Goal: Register for event/course

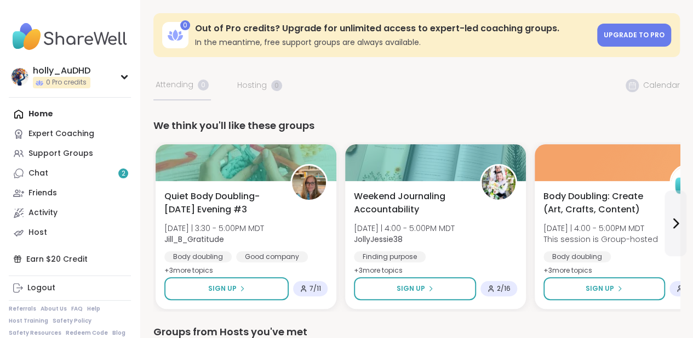
click at [84, 183] on link "Chat 2" at bounding box center [70, 173] width 122 height 20
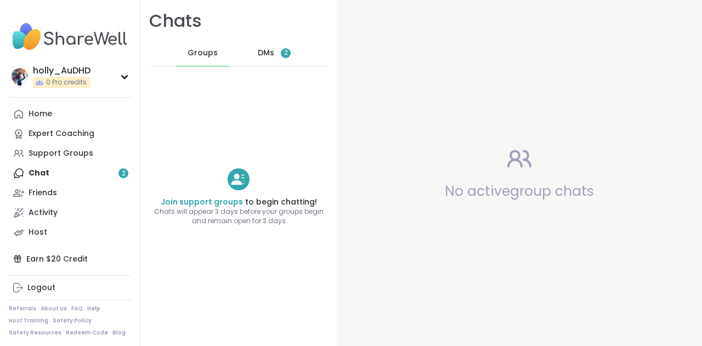
click at [293, 66] on div "DMs 2" at bounding box center [275, 53] width 54 height 26
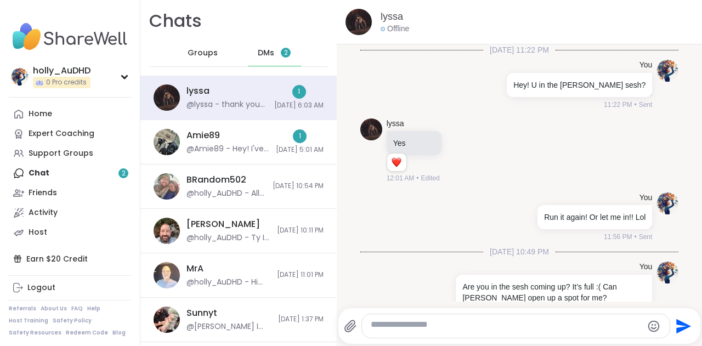
scroll to position [2714, 0]
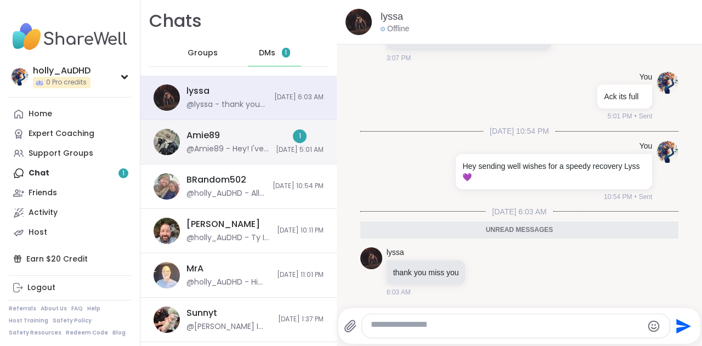
click at [278, 155] on span "[DATE] 5:01 AM" at bounding box center [300, 149] width 48 height 9
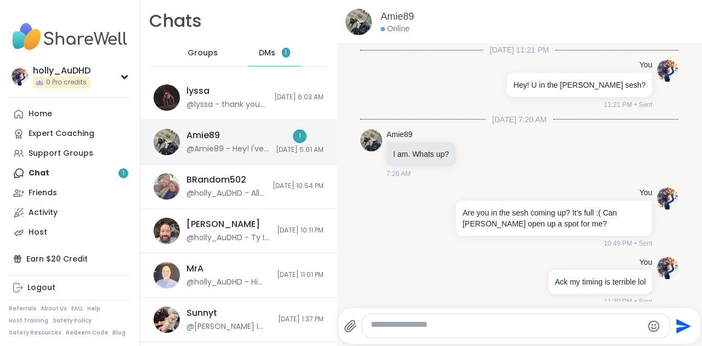
scroll to position [420, 0]
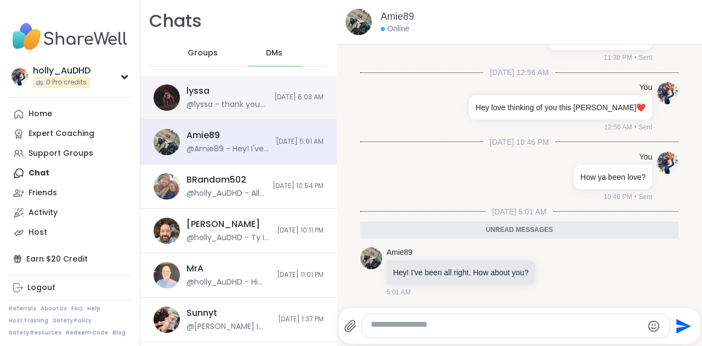
click at [311, 120] on div "lyssa @lyssa - thank you miss you [DATE] 6:03 AM" at bounding box center [238, 98] width 196 height 44
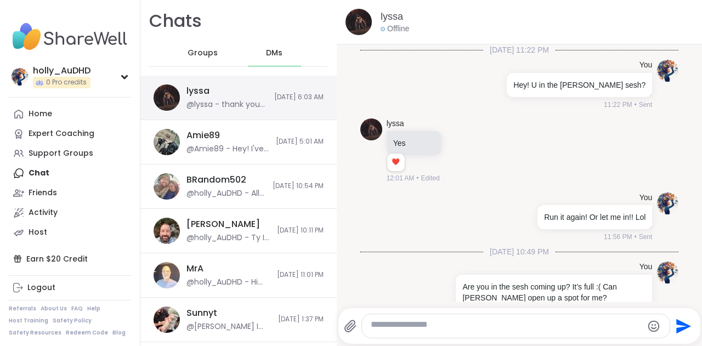
scroll to position [2682, 0]
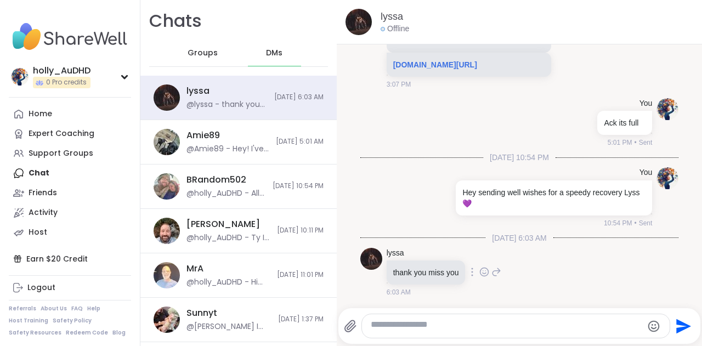
click at [489, 266] on icon at bounding box center [484, 271] width 10 height 11
click at [402, 249] on div "Select Reaction: Heart" at bounding box center [397, 254] width 10 height 10
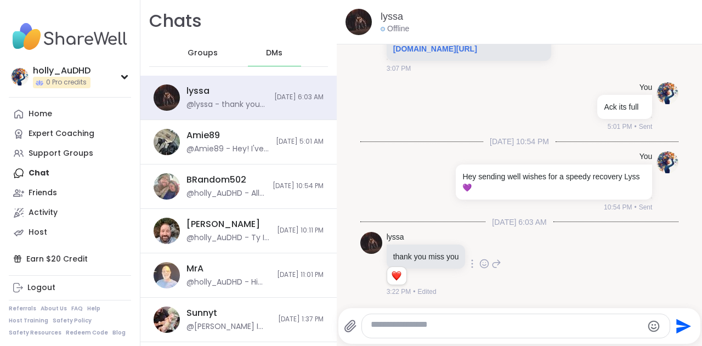
scroll to position [2701, 0]
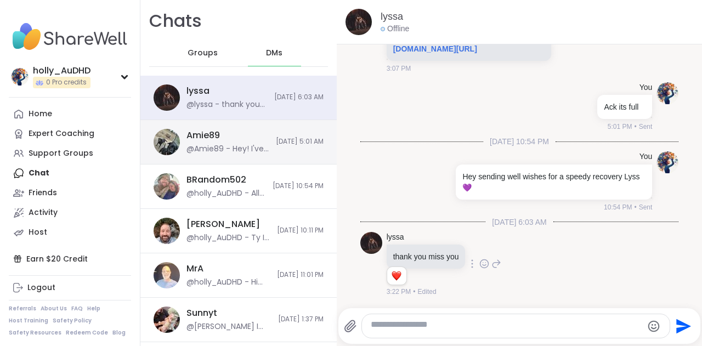
click at [295, 161] on div "Amie89 @Amie89 - Hey! I've been all right. How about you? [DATE] 5:01 AM" at bounding box center [238, 142] width 196 height 44
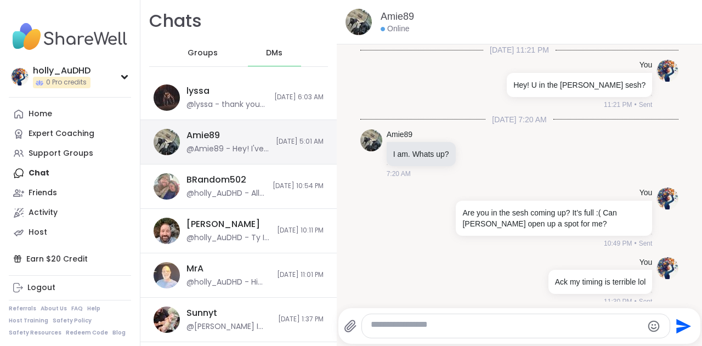
scroll to position [388, 0]
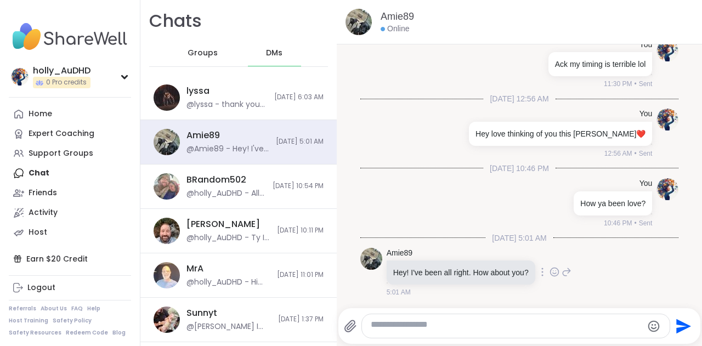
click at [556, 272] on icon at bounding box center [554, 272] width 3 height 1
click at [478, 243] on button "Select Reaction: Heart" at bounding box center [467, 254] width 22 height 22
click at [486, 327] on textarea "Type your message" at bounding box center [506, 326] width 271 height 14
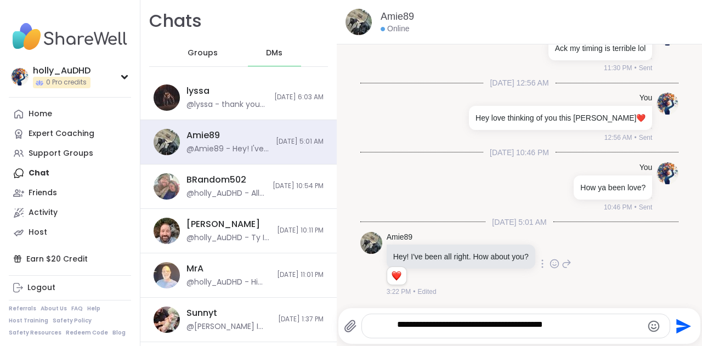
scroll to position [0, 0]
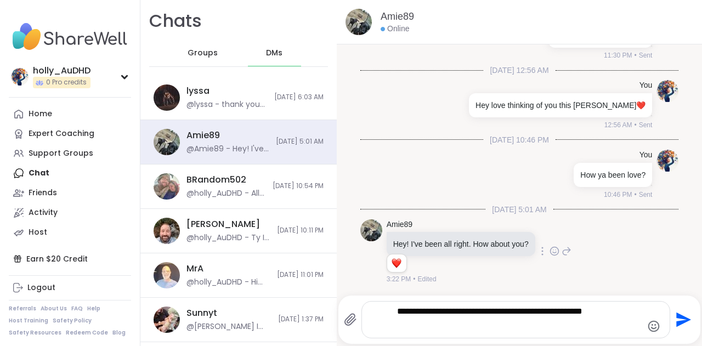
type textarea "**********"
drag, startPoint x: 502, startPoint y: 321, endPoint x: 390, endPoint y: 298, distance: 113.6
click at [390, 301] on div "**********" at bounding box center [507, 319] width 326 height 37
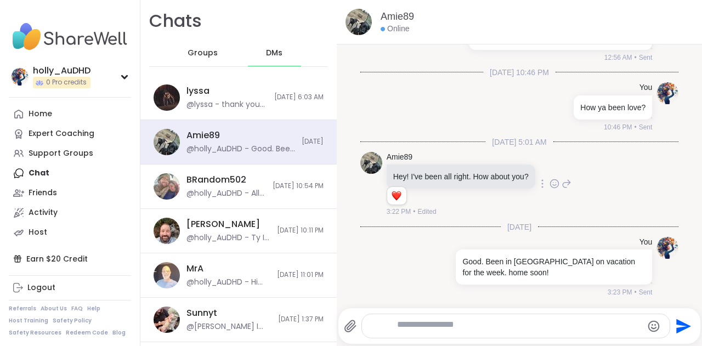
scroll to position [521, 0]
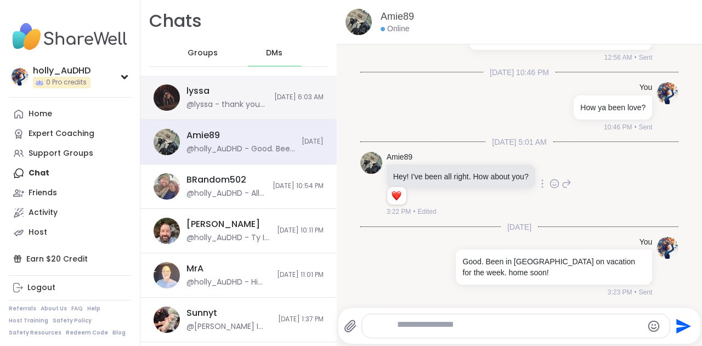
click at [291, 102] on span "[DATE] 6:03 AM" at bounding box center [298, 97] width 49 height 9
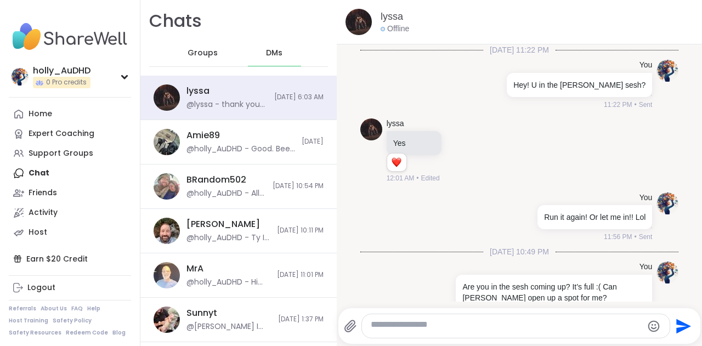
scroll to position [2701, 0]
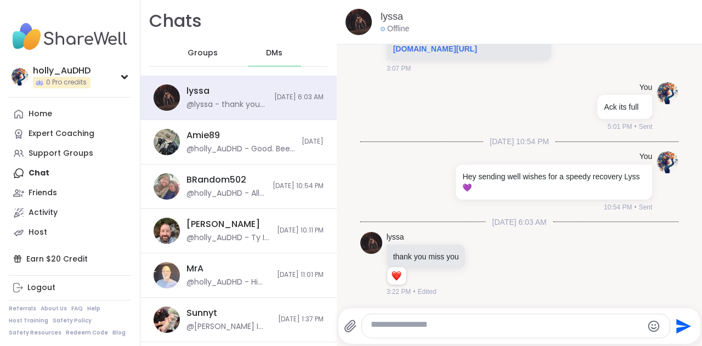
click at [480, 314] on div at bounding box center [515, 326] width 308 height 25
click at [475, 323] on textarea "Type your message" at bounding box center [506, 326] width 271 height 14
paste textarea "**********"
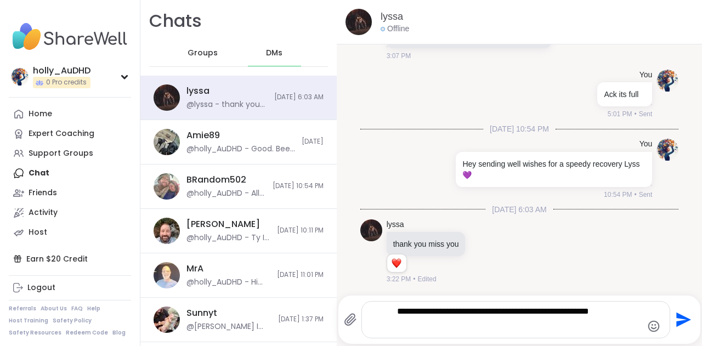
scroll to position [0, 0]
type textarea "**********"
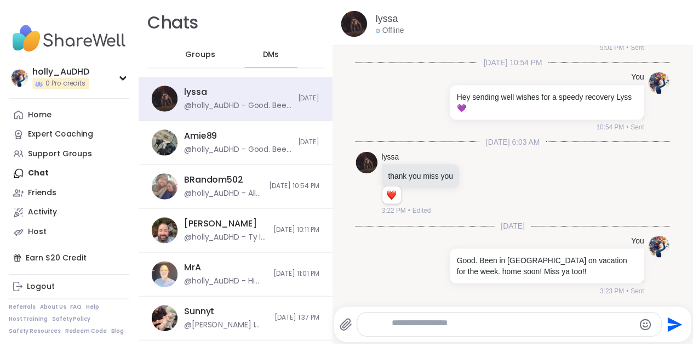
scroll to position [2814, 0]
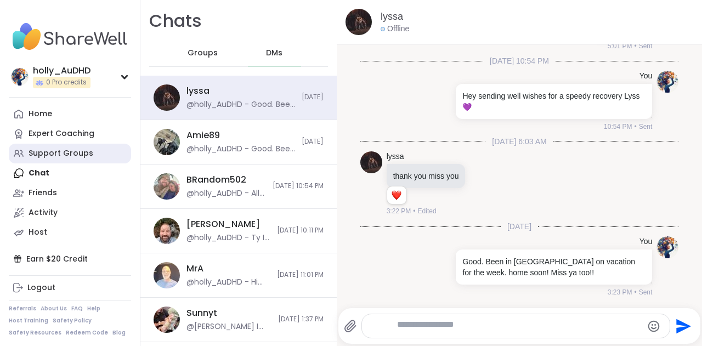
click at [93, 159] on div "Support Groups" at bounding box center [61, 153] width 65 height 11
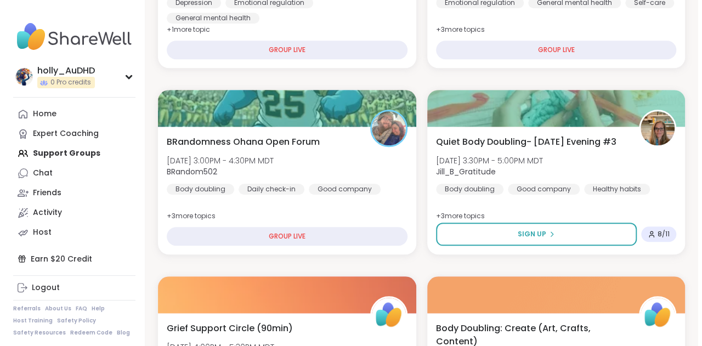
scroll to position [424, 0]
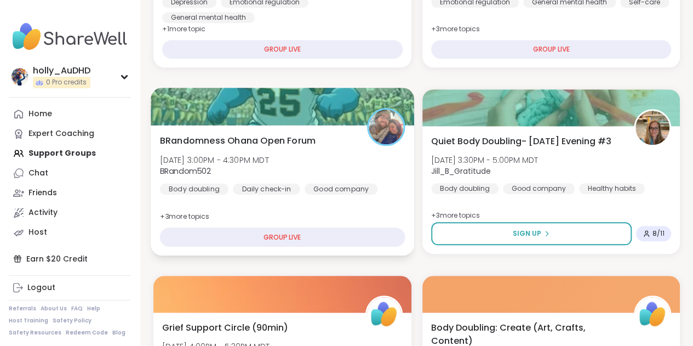
click at [328, 255] on div "BRandomness Ohana Open Forum [DATE] 3:00PM - 4:30PM MDT BRandom502 Body doublin…" at bounding box center [282, 190] width 263 height 130
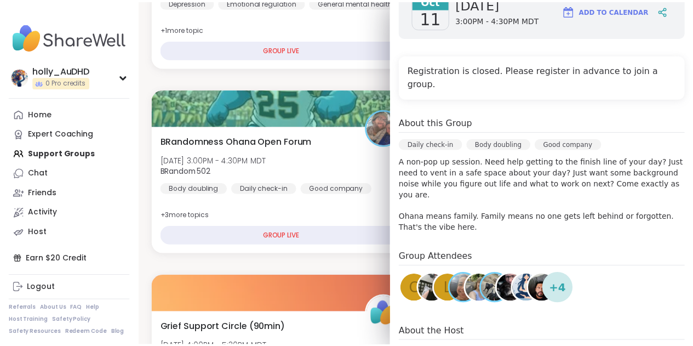
scroll to position [453, 0]
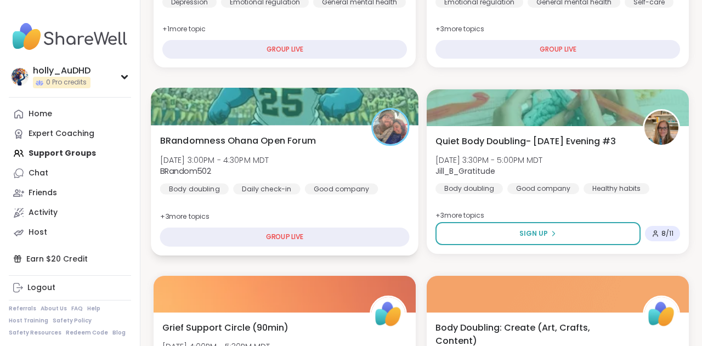
click at [247, 166] on div "BRandomness Ohana Open Forum [DATE] 3:00PM - 4:30PM MDT BRandom502 Body doublin…" at bounding box center [285, 190] width 268 height 130
click at [253, 147] on span "BRandomness Ohana Open Forum" at bounding box center [238, 140] width 156 height 13
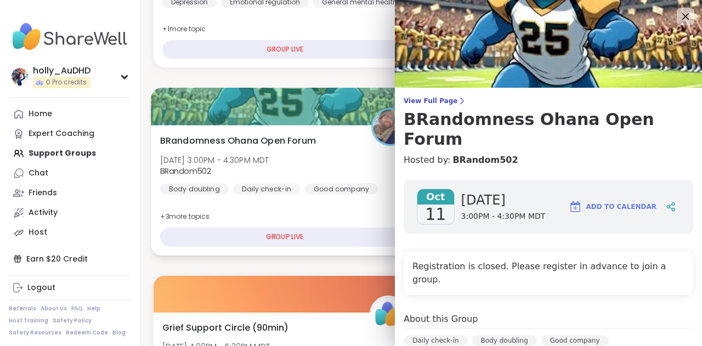
click at [253, 147] on span "BRandomness Ohana Open Forum" at bounding box center [238, 140] width 156 height 13
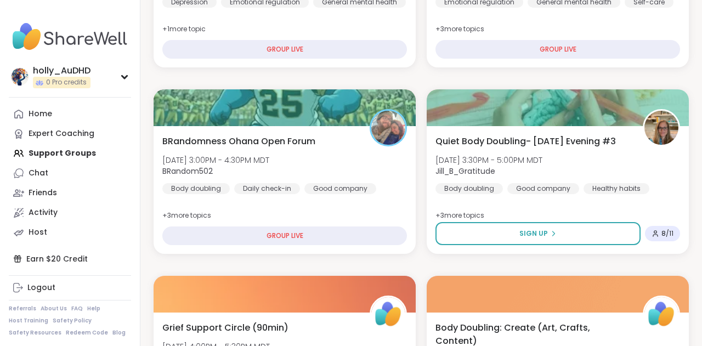
drag, startPoint x: 701, startPoint y: 1, endPoint x: 271, endPoint y: 310, distance: 529.9
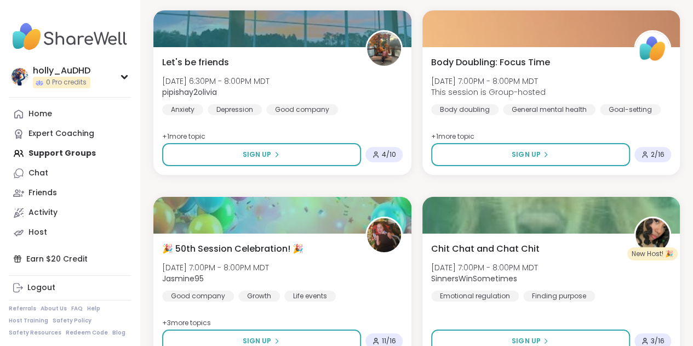
scroll to position [1995, 0]
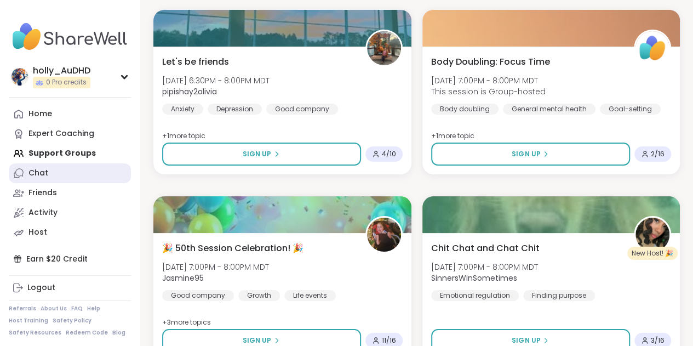
click at [92, 183] on link "Chat" at bounding box center [70, 173] width 122 height 20
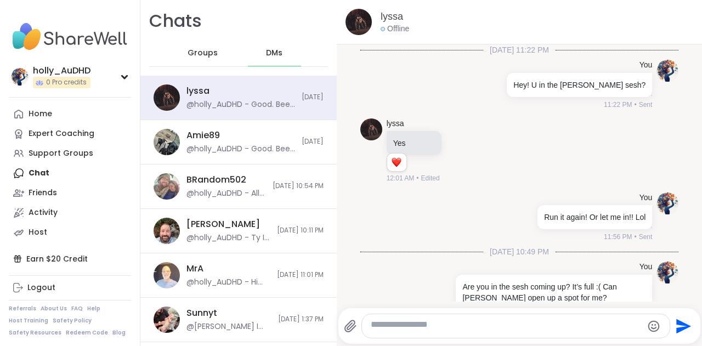
scroll to position [2814, 0]
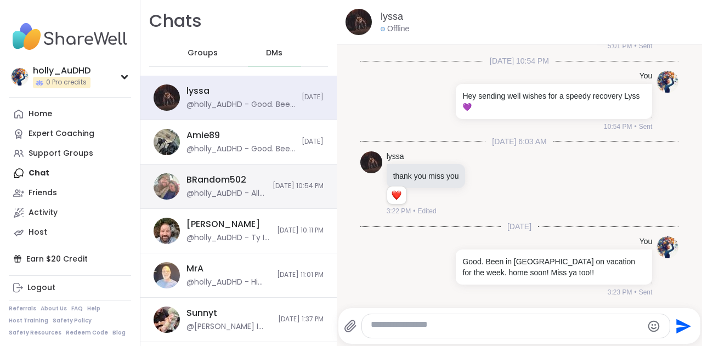
click at [258, 199] on div "@holly_AuDHD - All good 💜" at bounding box center [225, 193] width 79 height 11
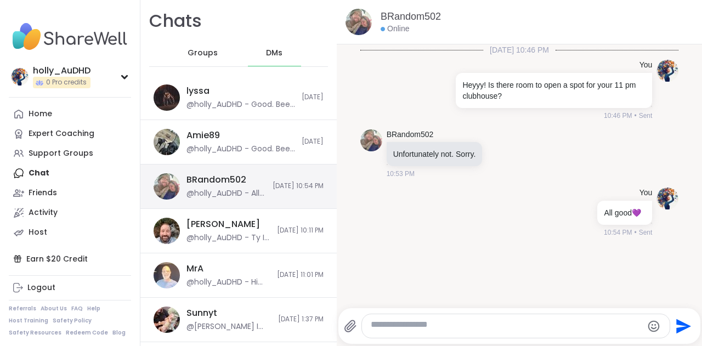
scroll to position [3, 0]
click at [495, 326] on textarea "Type your message" at bounding box center [506, 326] width 271 height 14
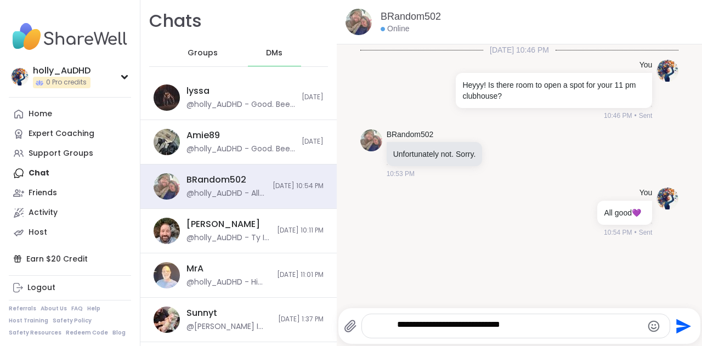
type textarea "**********"
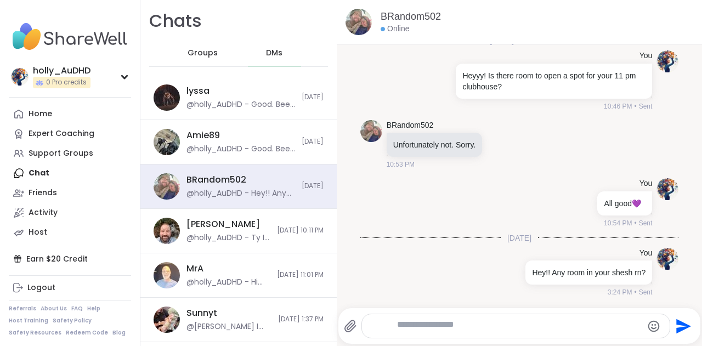
click at [460, 329] on textarea "Type your message" at bounding box center [507, 326] width 220 height 14
type textarea "*****"
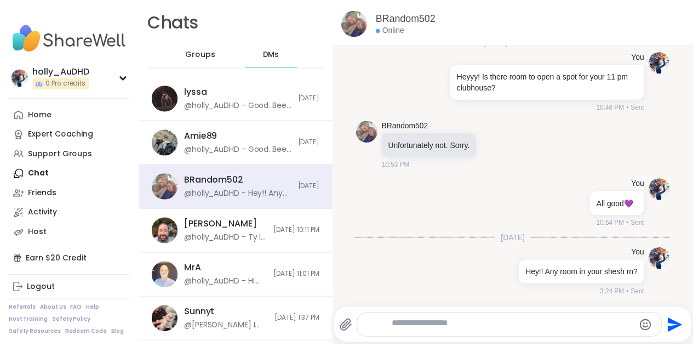
scroll to position [175, 0]
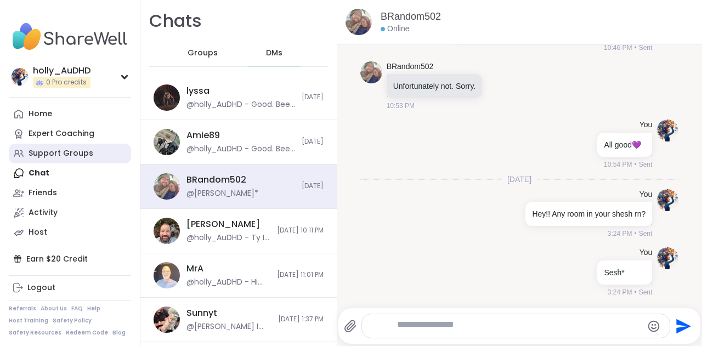
click at [89, 159] on div "Support Groups" at bounding box center [61, 153] width 65 height 11
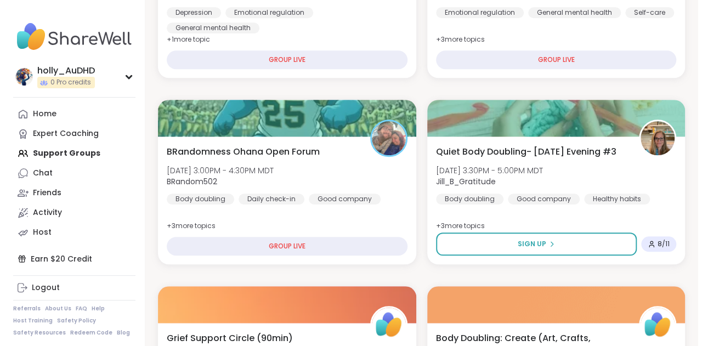
scroll to position [414, 0]
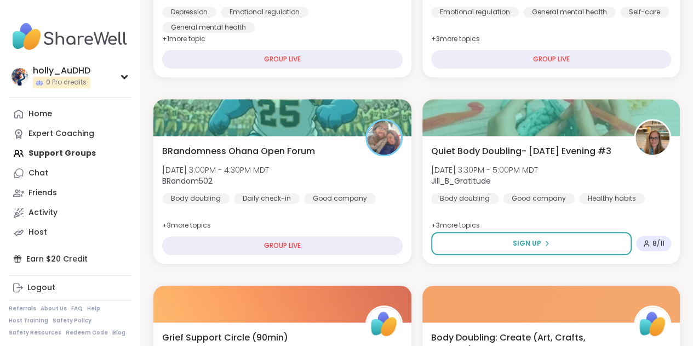
click at [315, 158] on span "BRandomness Ohana Open Forum" at bounding box center [238, 151] width 153 height 13
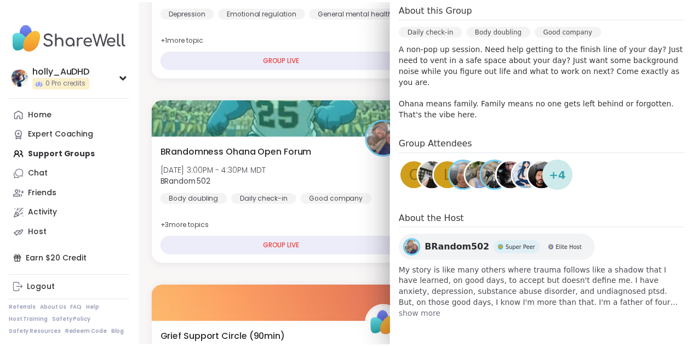
scroll to position [453, 0]
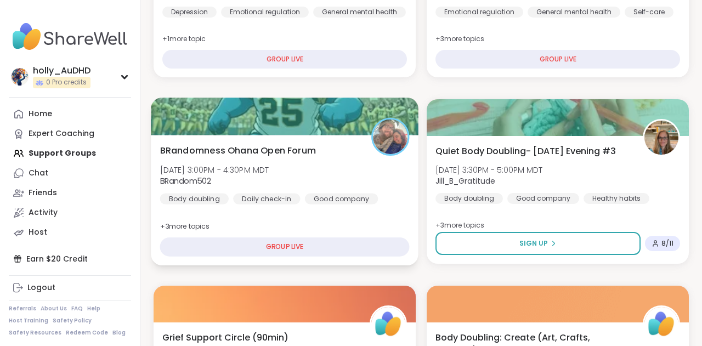
click at [269, 175] on span "[DATE] 3:00PM - 4:30PM MDT" at bounding box center [214, 169] width 109 height 11
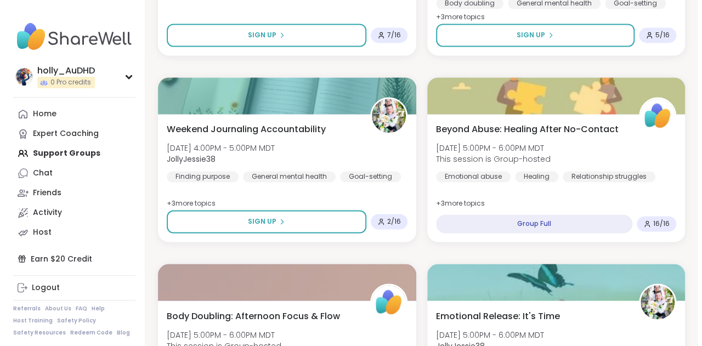
scroll to position [815, 0]
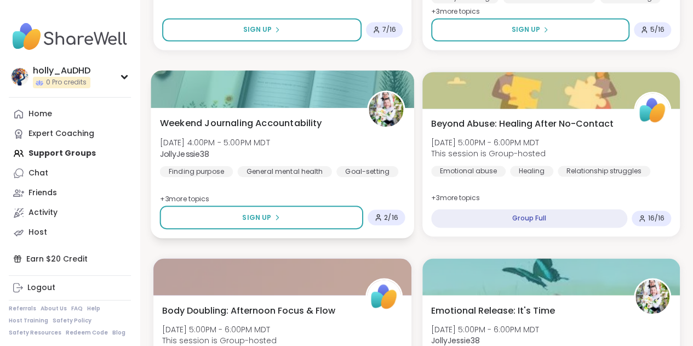
click at [291, 177] on div "Weekend Journaling Accountability [DATE] 4:00PM - 5:00PM MDT JollyJessie38 Find…" at bounding box center [282, 146] width 245 height 60
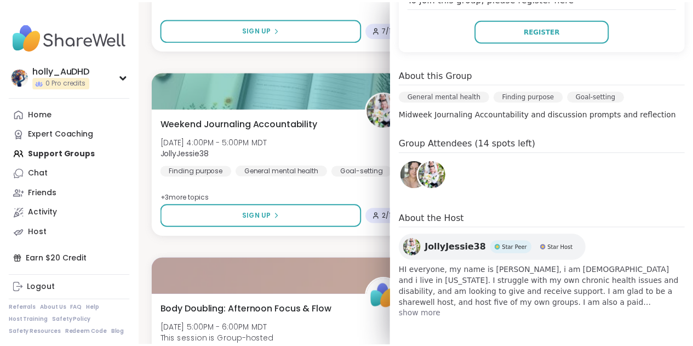
scroll to position [277, 0]
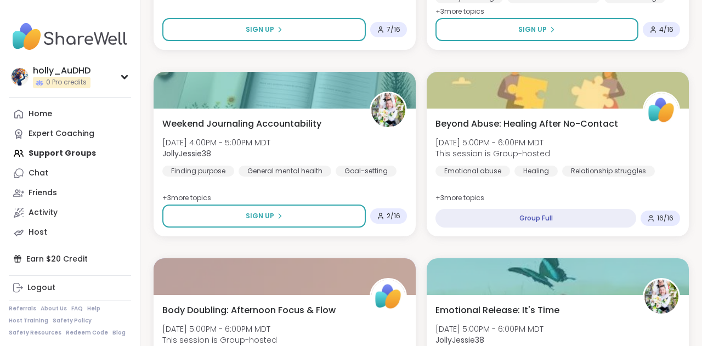
drag, startPoint x: 679, startPoint y: 2, endPoint x: 318, endPoint y: 305, distance: 470.8
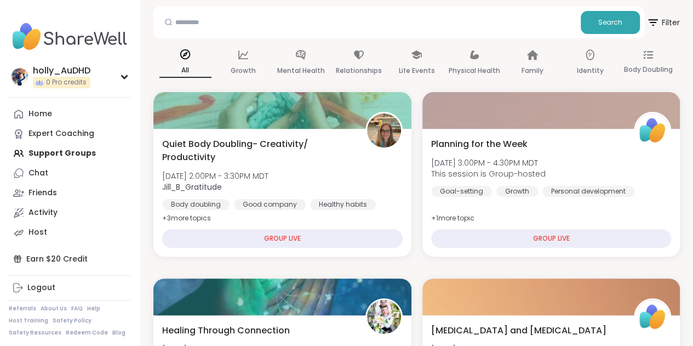
scroll to position [0, 0]
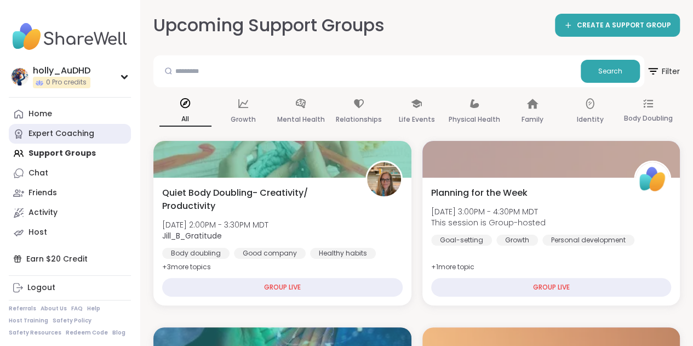
click at [83, 139] on div "Expert Coaching" at bounding box center [62, 133] width 66 height 11
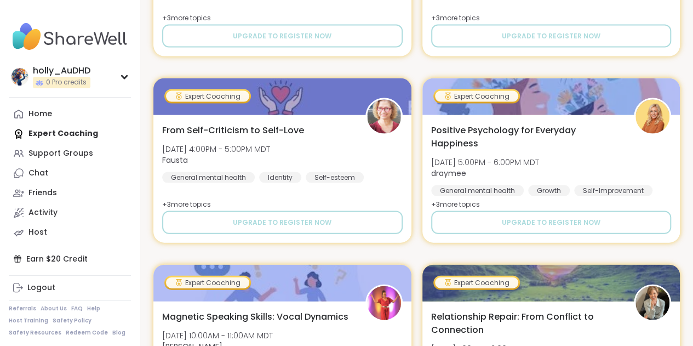
scroll to position [1072, 0]
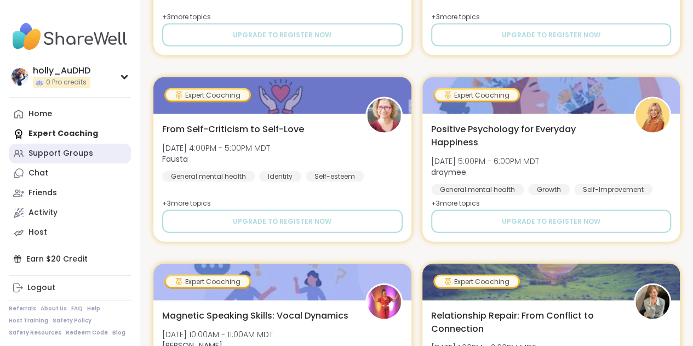
click at [62, 159] on div "Support Groups" at bounding box center [61, 153] width 65 height 11
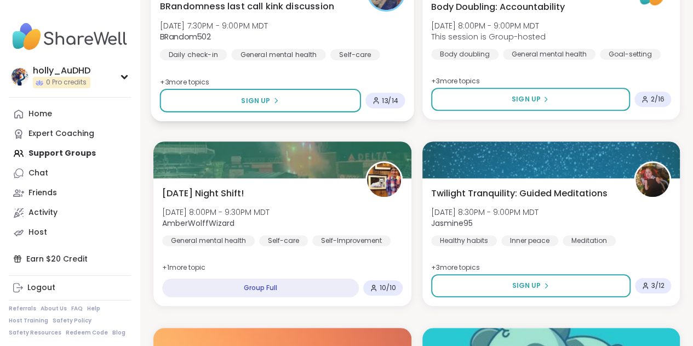
scroll to position [2422, 0]
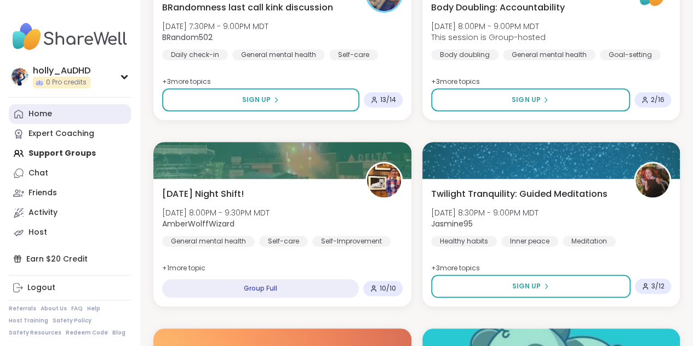
click at [20, 119] on icon at bounding box center [18, 114] width 11 height 11
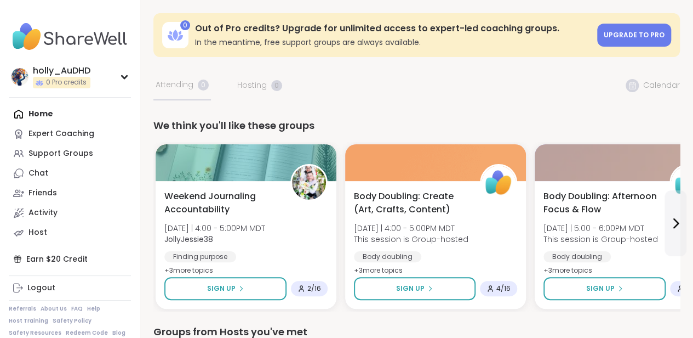
scroll to position [295, 0]
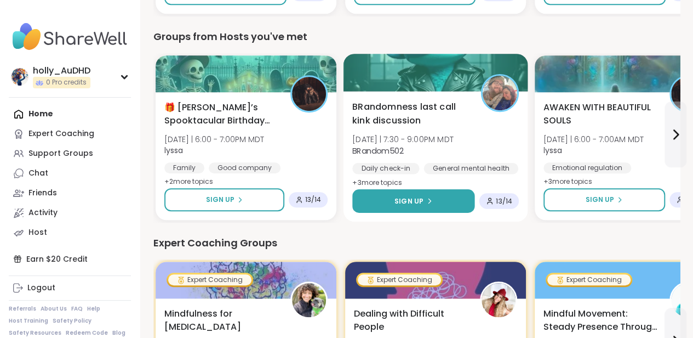
click at [424, 206] on span "Sign Up" at bounding box center [409, 201] width 29 height 10
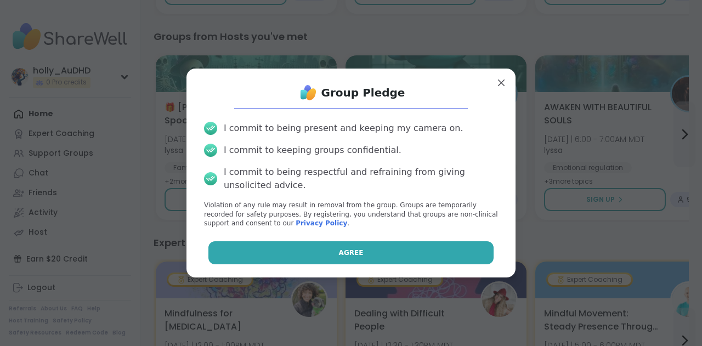
click at [395, 264] on button "Agree" at bounding box center [351, 252] width 286 height 23
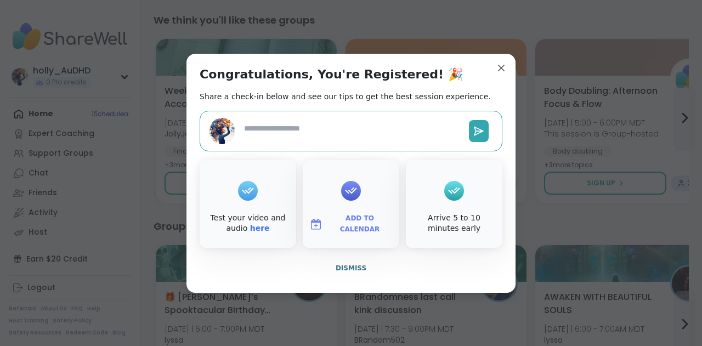
type textarea "*"
click at [362, 235] on span "Add to Calendar" at bounding box center [360, 223] width 66 height 21
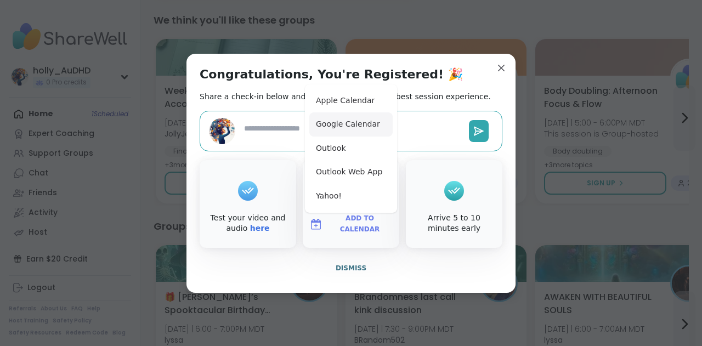
click at [334, 119] on button "Google Calendar" at bounding box center [350, 124] width 83 height 24
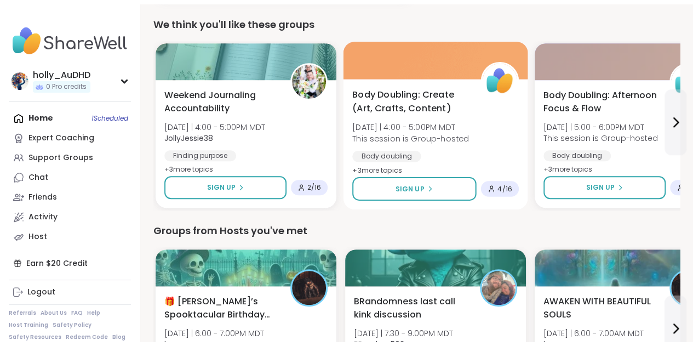
scroll to position [0, 0]
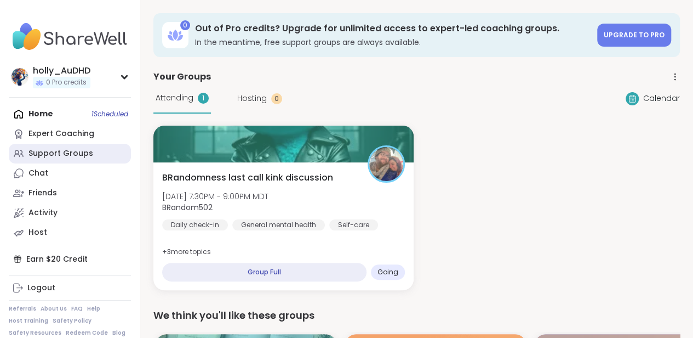
click at [70, 159] on div "Support Groups" at bounding box center [61, 153] width 65 height 11
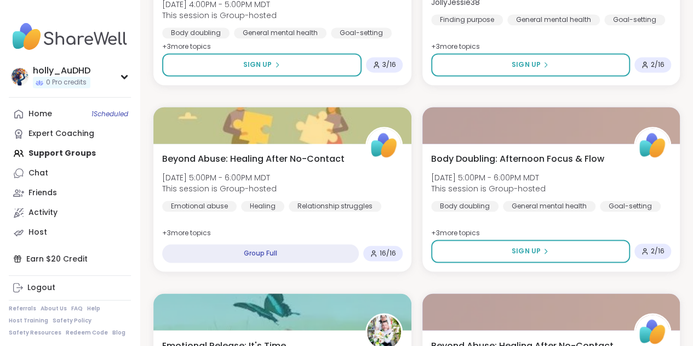
scroll to position [780, 0]
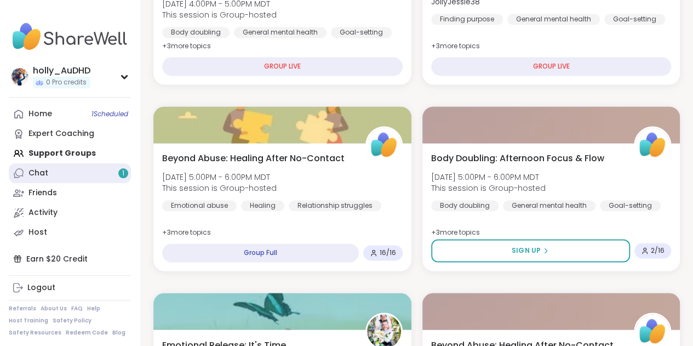
click at [72, 183] on link "Chat 1" at bounding box center [70, 173] width 122 height 20
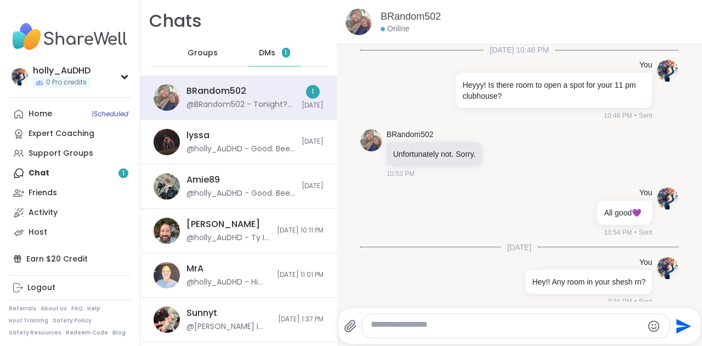
scroll to position [307, 0]
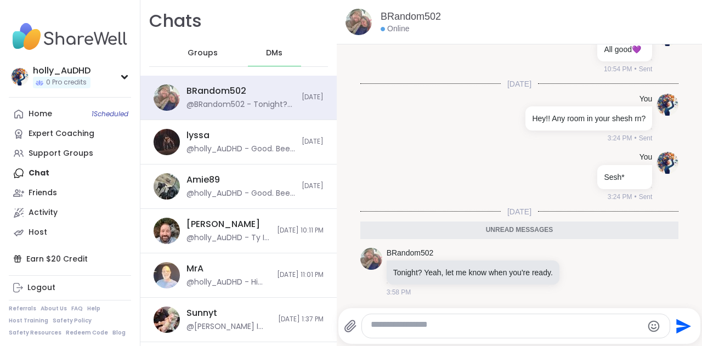
click at [487, 326] on textarea "Type your message" at bounding box center [506, 326] width 271 height 14
type textarea "*"
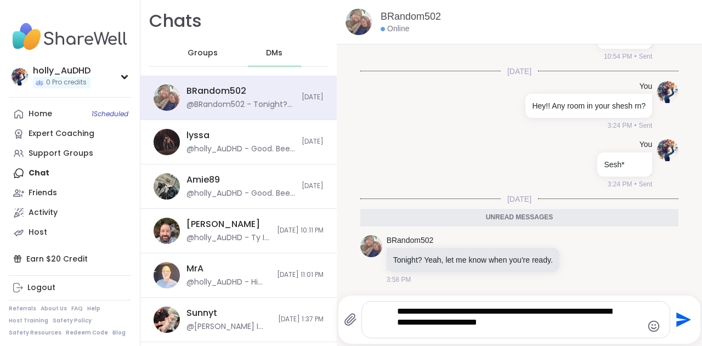
click at [617, 324] on textarea "**********" at bounding box center [507, 319] width 220 height 27
type textarea "**********"
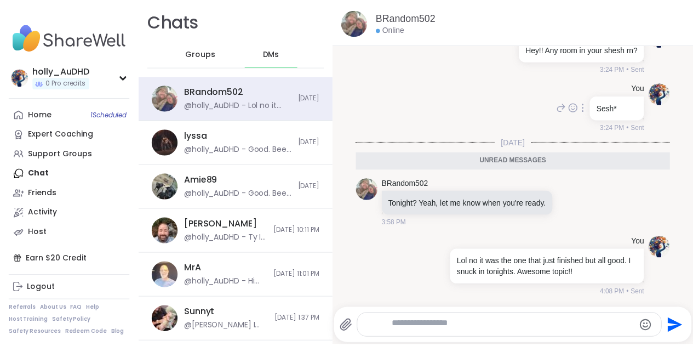
scroll to position [374, 0]
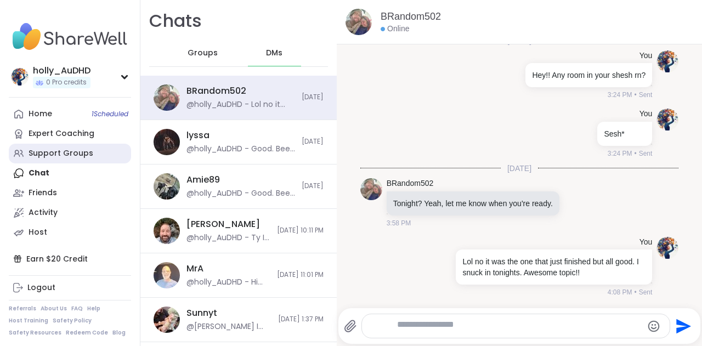
click at [80, 159] on div "Support Groups" at bounding box center [61, 153] width 65 height 11
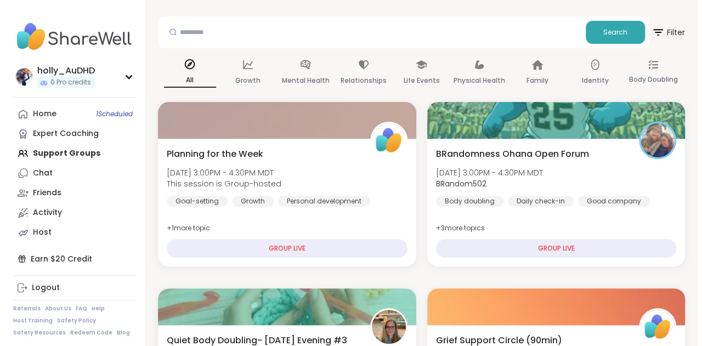
scroll to position [38, 0]
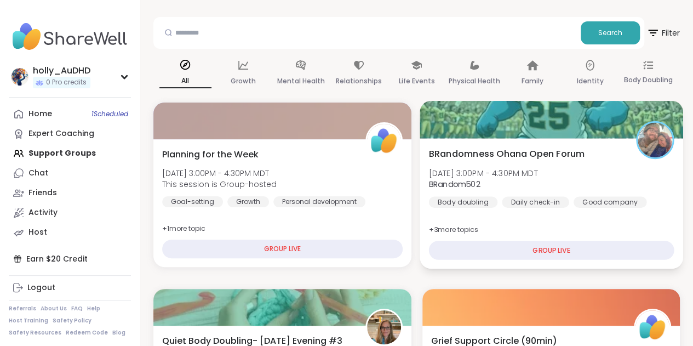
click at [512, 207] on div "BRandomness Ohana Open Forum [DATE] 3:00PM - 4:30PM MDT BRandom502 Body doublin…" at bounding box center [551, 177] width 245 height 60
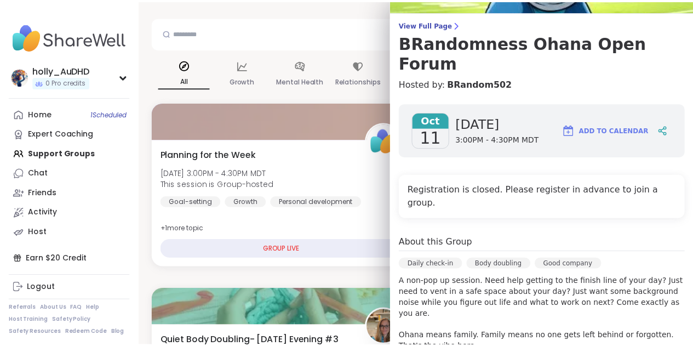
scroll to position [0, 0]
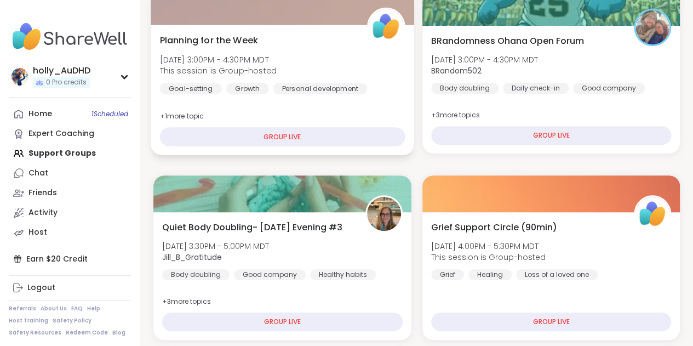
scroll to position [169, 0]
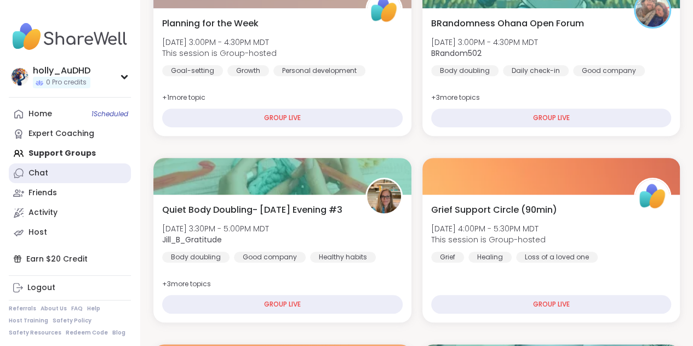
click at [68, 183] on link "Chat" at bounding box center [70, 173] width 122 height 20
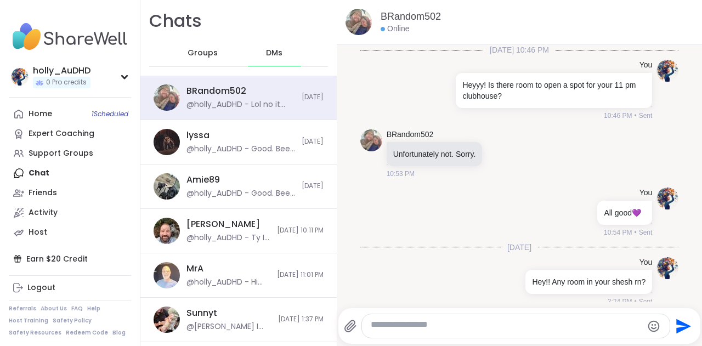
scroll to position [360, 0]
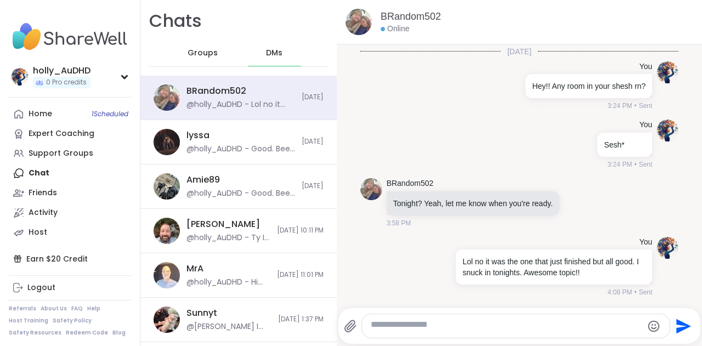
click at [502, 321] on textarea "Type your message" at bounding box center [506, 326] width 271 height 14
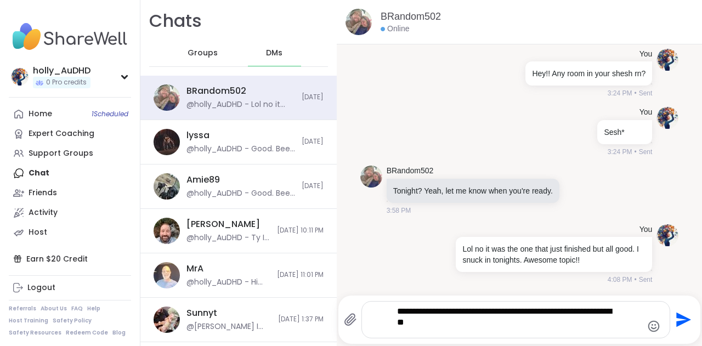
type textarea "**********"
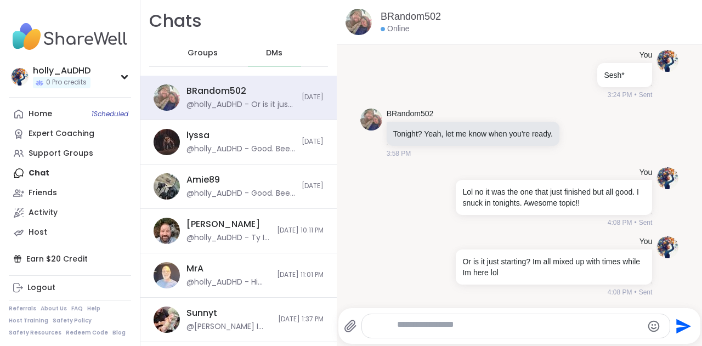
scroll to position [459, 0]
click at [73, 159] on div "Support Groups" at bounding box center [61, 153] width 65 height 11
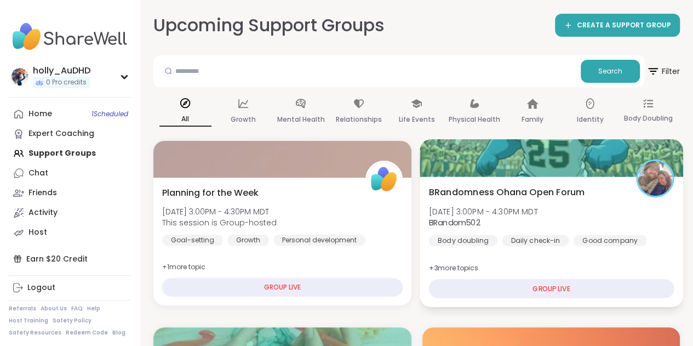
click at [553, 246] on div "BRandomness Ohana Open Forum [DATE] 3:00PM - 4:30PM MDT BRandom502 Body doublin…" at bounding box center [551, 215] width 245 height 60
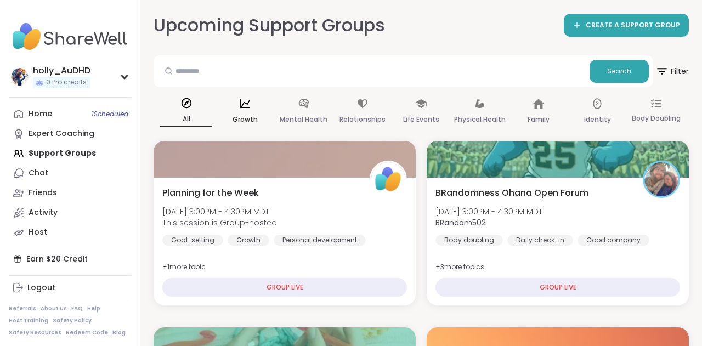
click at [271, 132] on div "Growth" at bounding box center [245, 112] width 52 height 41
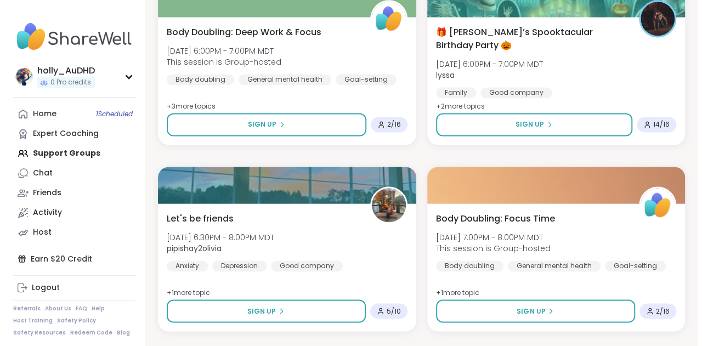
scroll to position [756, 0]
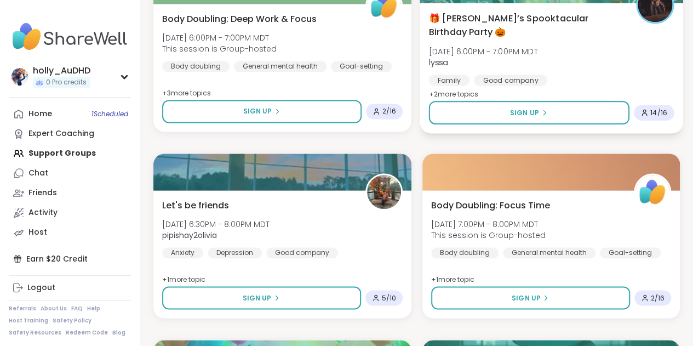
click at [488, 38] on span "🎁 [PERSON_NAME]’s Spooktacular Birthday Party 🎃" at bounding box center [526, 25] width 195 height 27
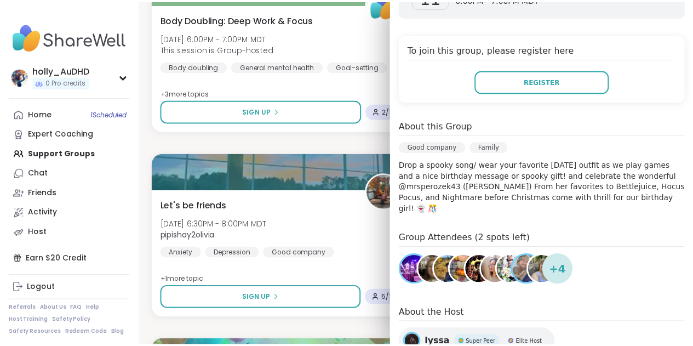
scroll to position [217, 0]
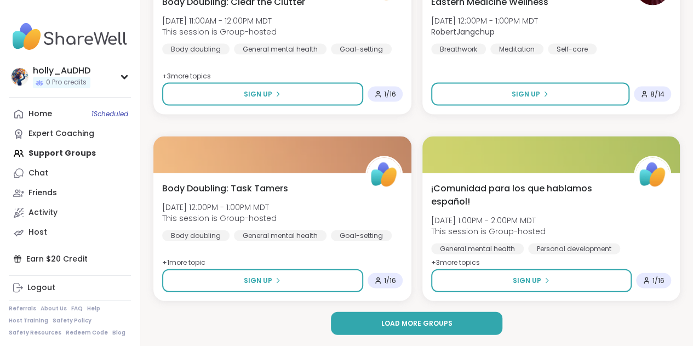
scroll to position [3325, 0]
click at [411, 327] on span "Load more groups" at bounding box center [416, 323] width 71 height 10
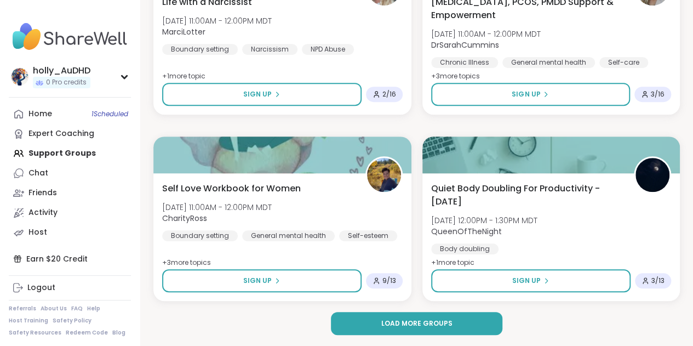
scroll to position [6779, 0]
click at [408, 328] on span "Load more groups" at bounding box center [416, 323] width 71 height 10
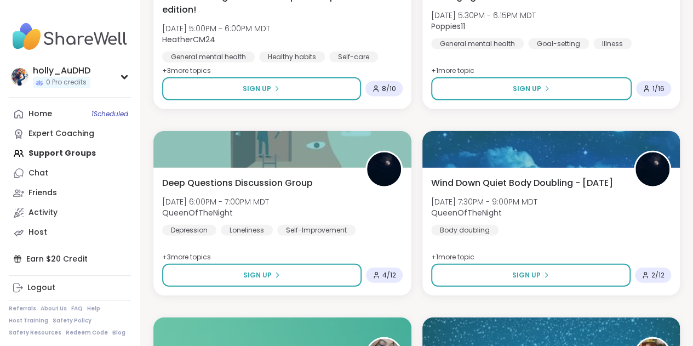
scroll to position [7489, 0]
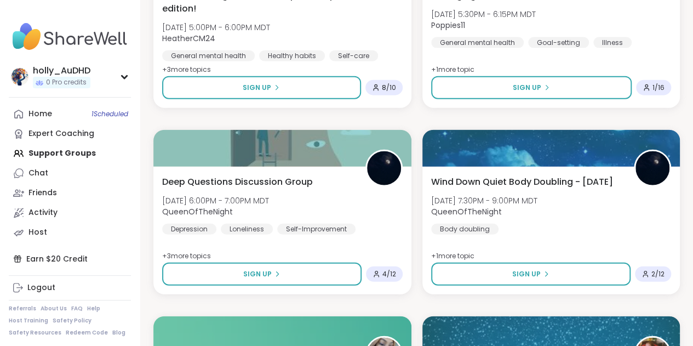
click at [396, 92] on span "8 / 10" at bounding box center [389, 87] width 14 height 9
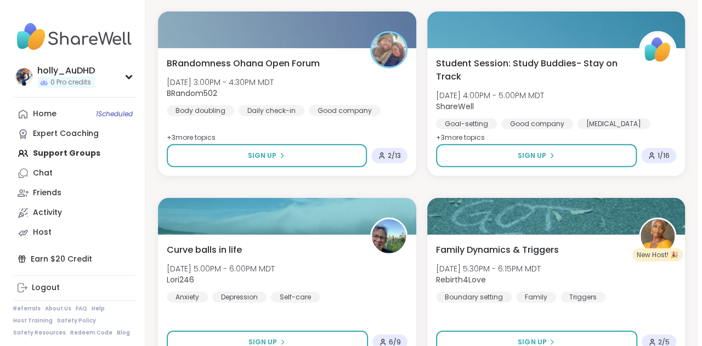
scroll to position [9845, 0]
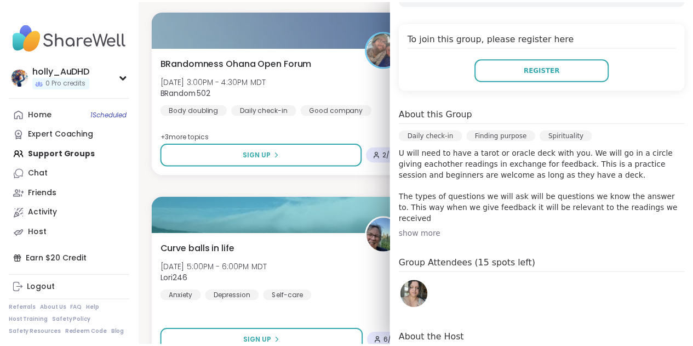
scroll to position [0, 0]
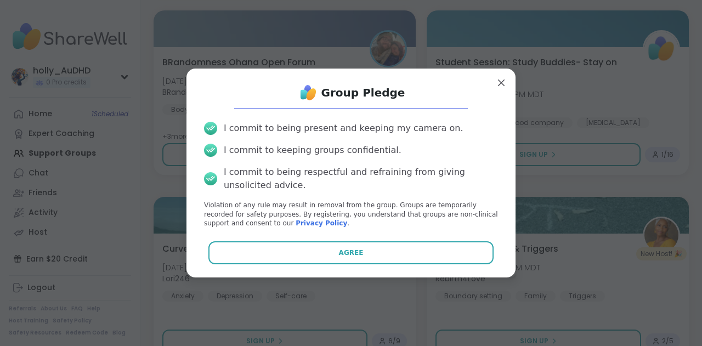
click at [308, 264] on button "Agree" at bounding box center [351, 252] width 286 height 23
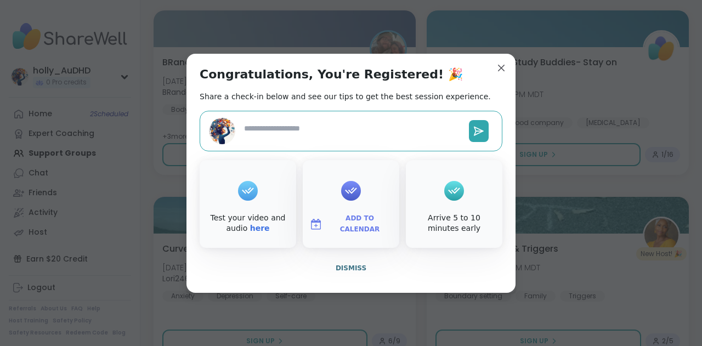
click at [359, 235] on span "Add to Calendar" at bounding box center [360, 223] width 66 height 21
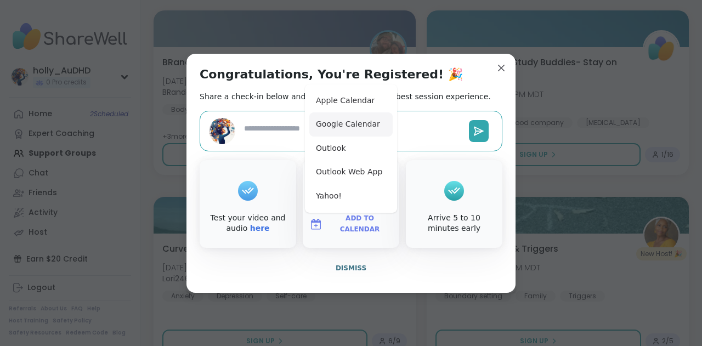
click at [333, 125] on button "Google Calendar" at bounding box center [350, 124] width 83 height 24
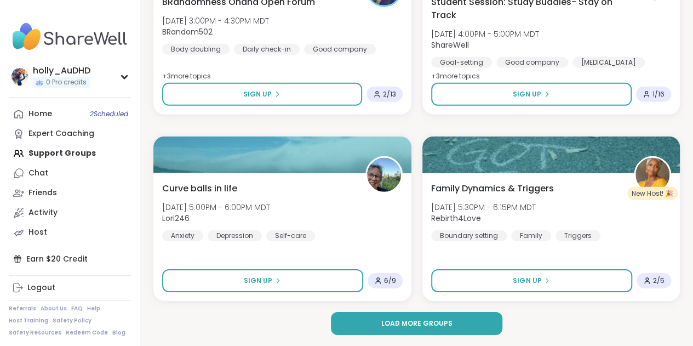
scroll to position [10232, 0]
click at [442, 326] on span "Load more groups" at bounding box center [416, 323] width 71 height 10
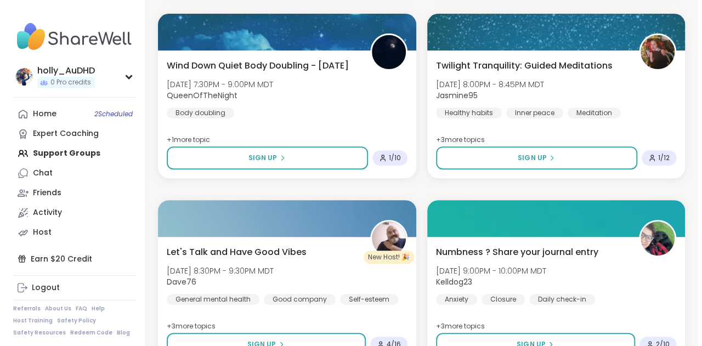
scroll to position [10589, 0]
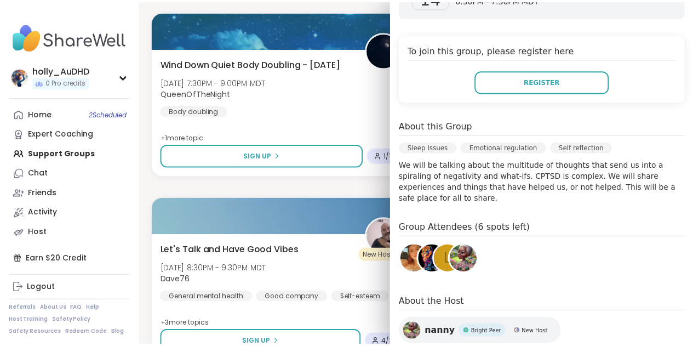
scroll to position [197, 0]
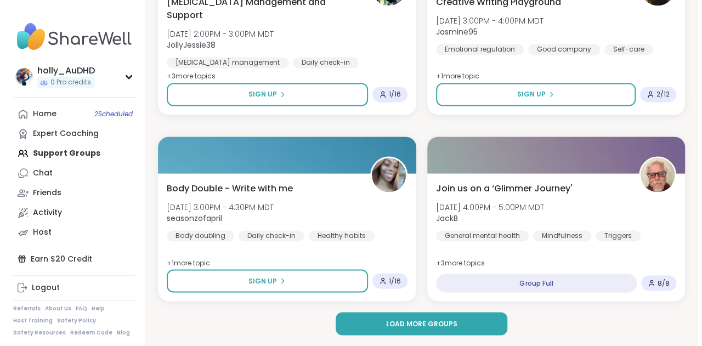
scroll to position [13685, 0]
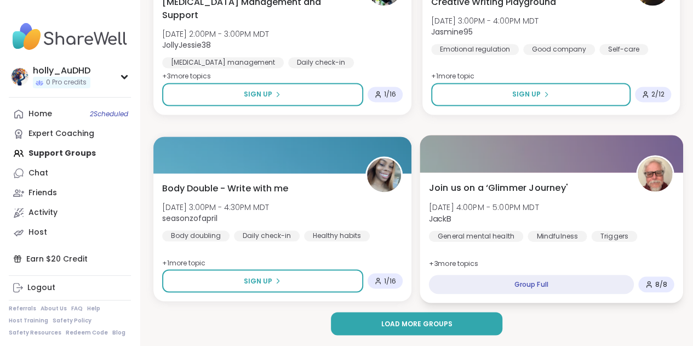
click at [521, 186] on span "Join us on a ‘Glimmer Journey'" at bounding box center [498, 187] width 139 height 13
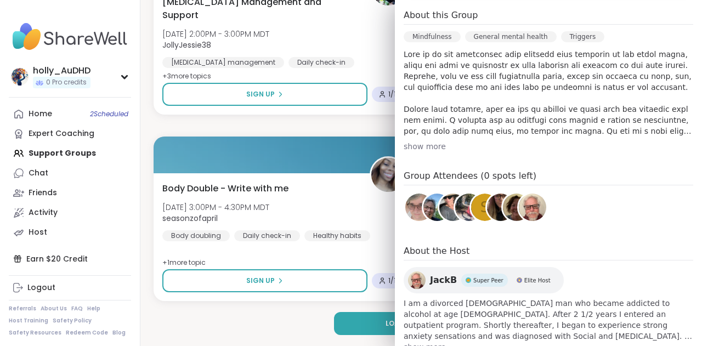
scroll to position [280, 0]
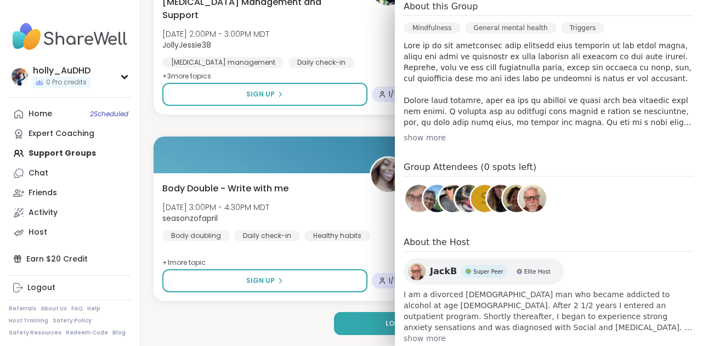
click at [431, 143] on div "show more" at bounding box center [547, 137] width 289 height 11
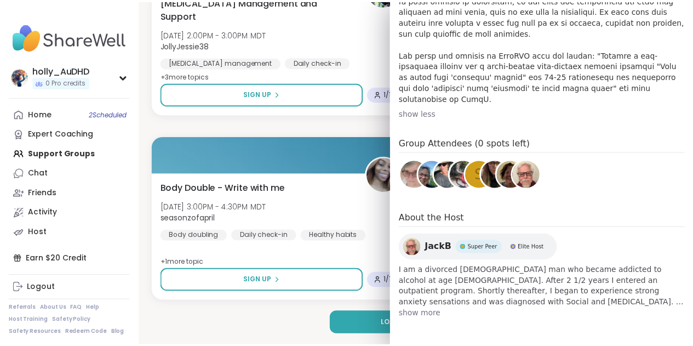
scroll to position [547, 0]
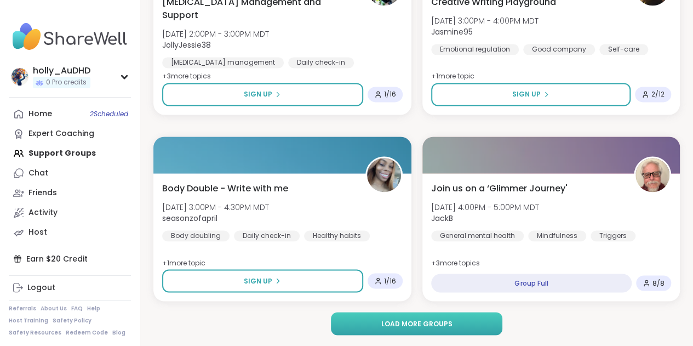
click at [405, 322] on span "Load more groups" at bounding box center [416, 323] width 71 height 10
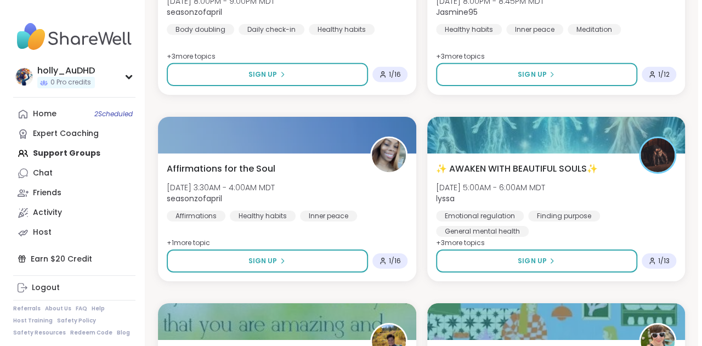
scroll to position [14218, 0]
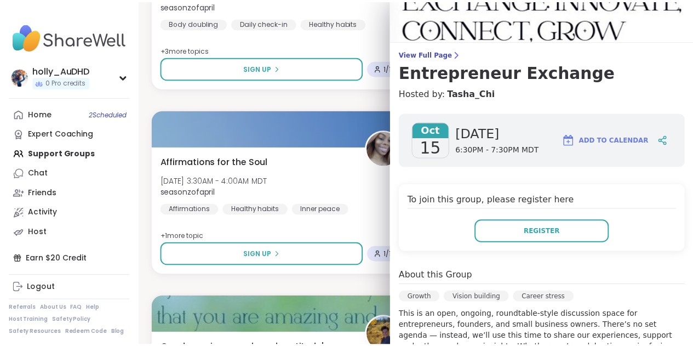
scroll to position [44, 0]
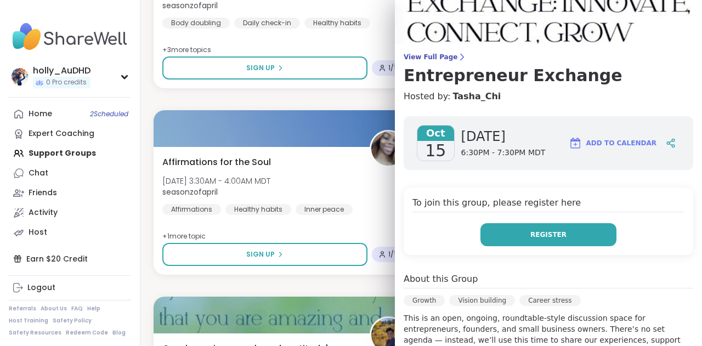
click at [533, 240] on span "Register" at bounding box center [548, 235] width 36 height 10
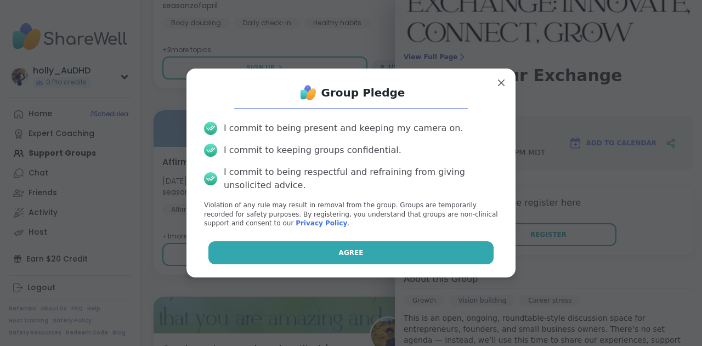
click at [419, 264] on button "Agree" at bounding box center [351, 252] width 286 height 23
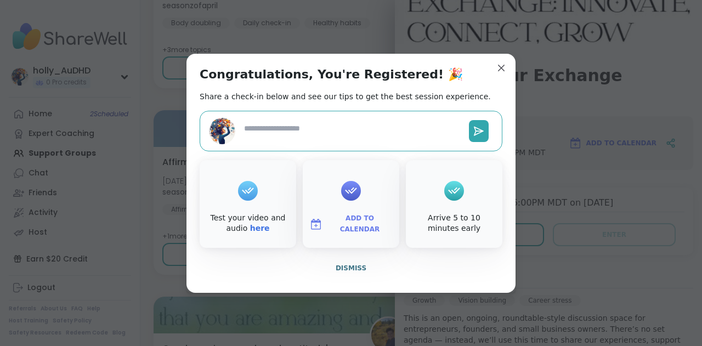
type textarea "*"
click at [360, 235] on span "Add to Calendar" at bounding box center [360, 223] width 66 height 21
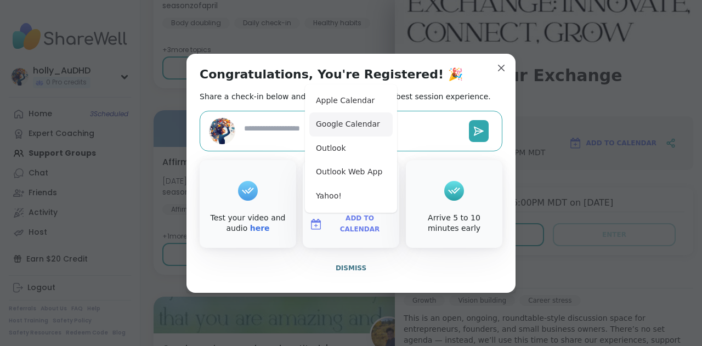
click at [344, 117] on button "Google Calendar" at bounding box center [350, 124] width 83 height 24
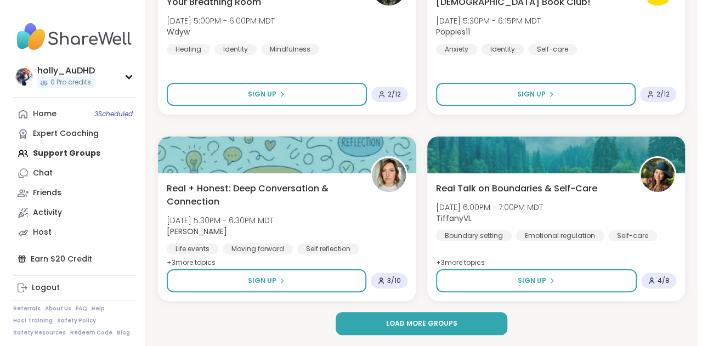
scroll to position [17139, 0]
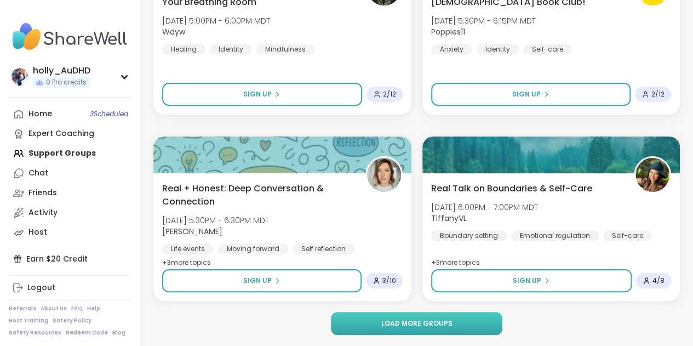
click at [452, 326] on span "Load more groups" at bounding box center [416, 323] width 71 height 10
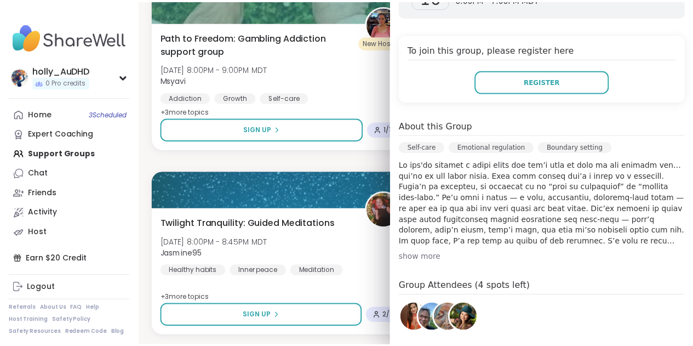
scroll to position [218, 0]
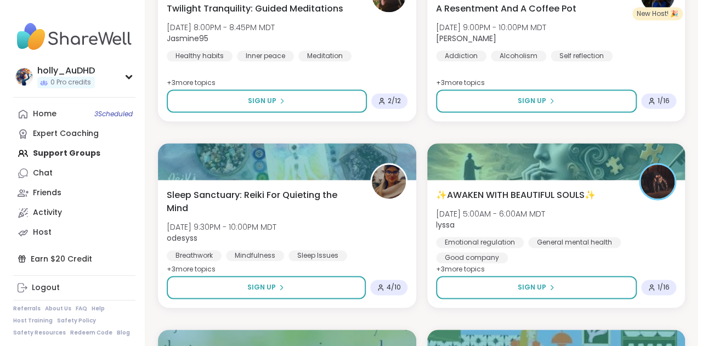
scroll to position [17354, 0]
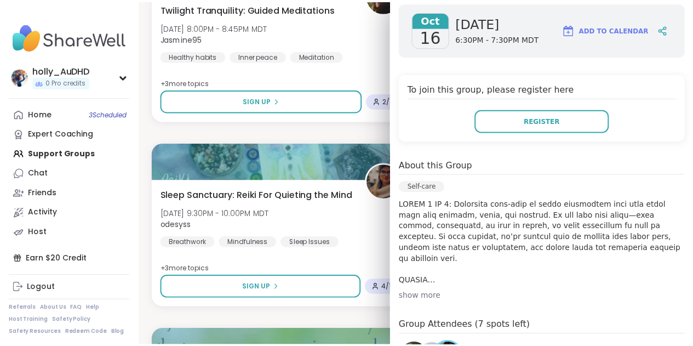
scroll to position [249, 0]
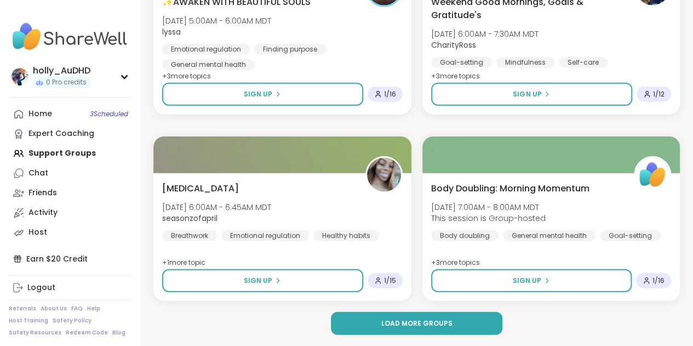
scroll to position [20592, 0]
click at [443, 320] on span "Load more groups" at bounding box center [416, 323] width 71 height 10
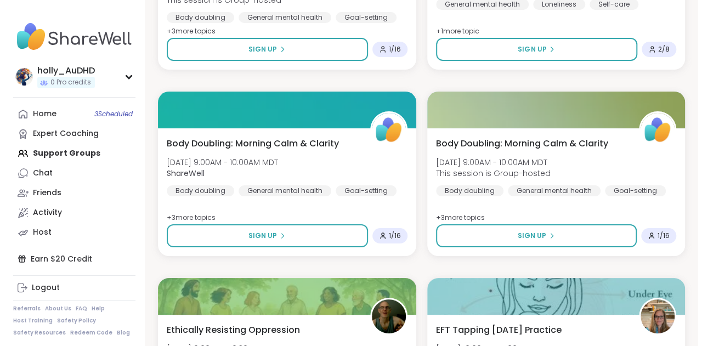
scroll to position [20806, 0]
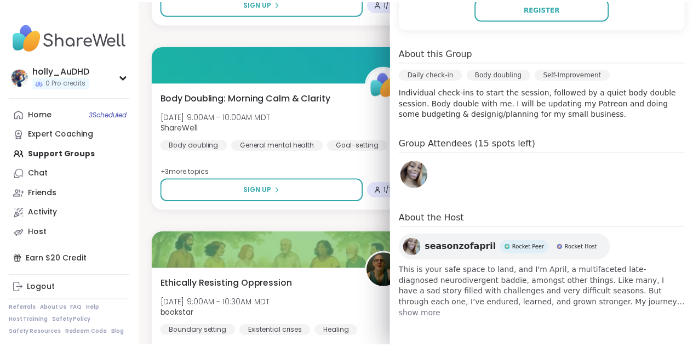
scroll to position [295, 0]
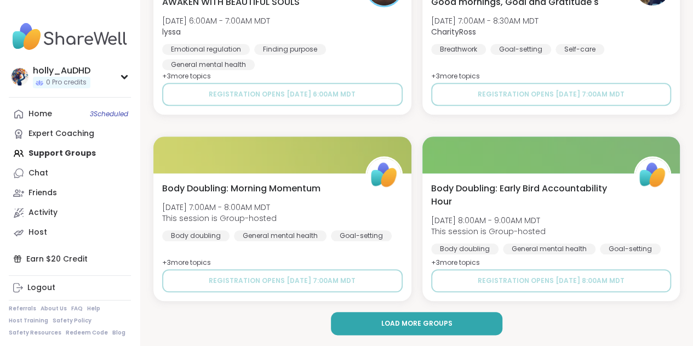
scroll to position [23995, 0]
click at [66, 183] on link "Chat" at bounding box center [70, 173] width 122 height 20
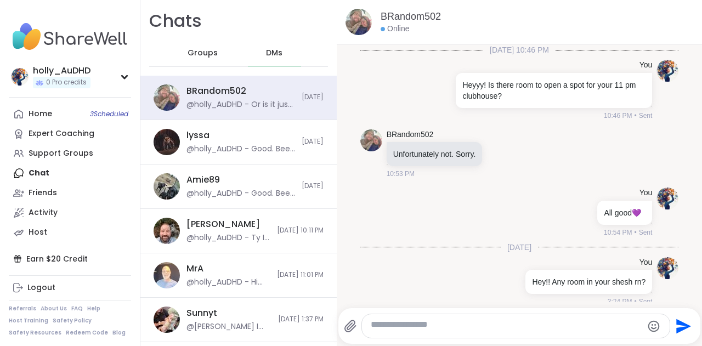
scroll to position [459, 0]
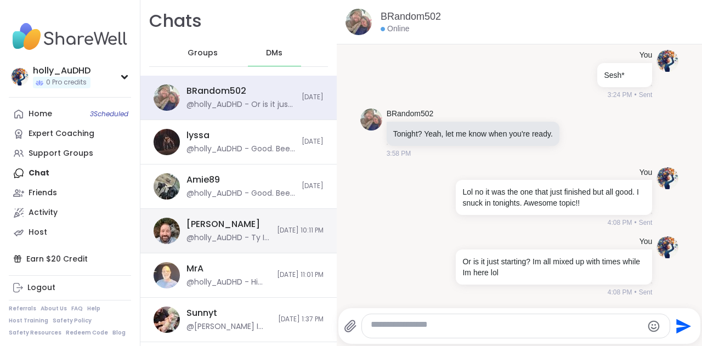
click at [274, 253] on div "[PERSON_NAME] @holly_AuDHD - [PERSON_NAME] I saw that and wasn't able but I def…" at bounding box center [238, 231] width 196 height 44
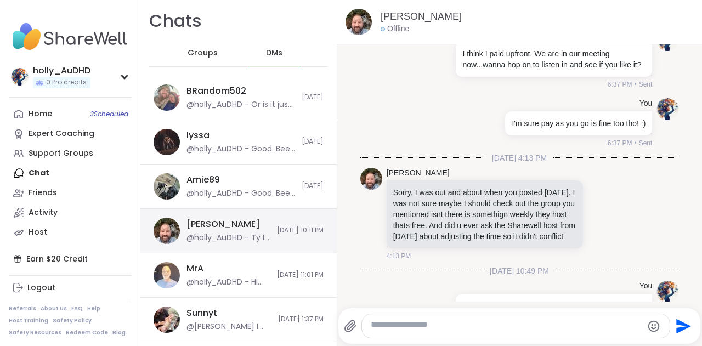
scroll to position [9091, 0]
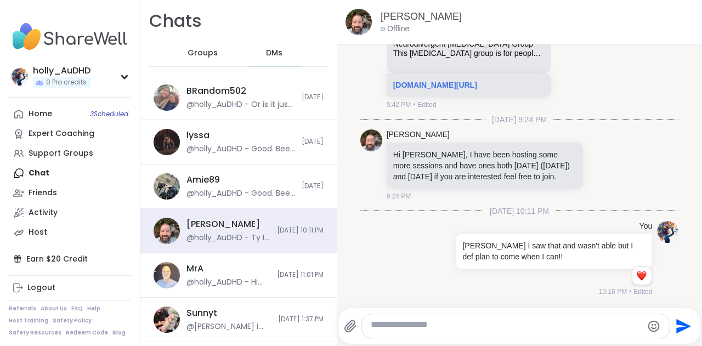
click at [460, 324] on textarea "Type your message" at bounding box center [506, 326] width 271 height 14
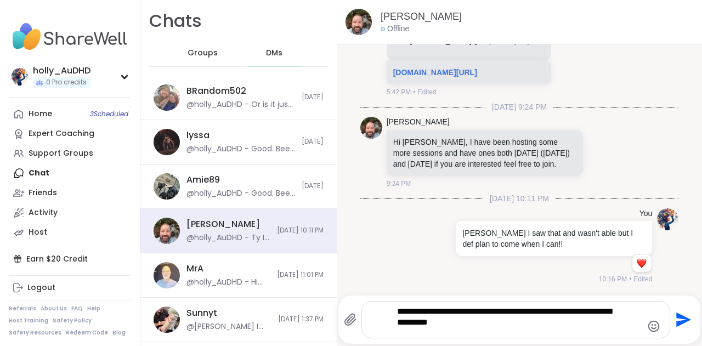
click at [528, 310] on textarea "**********" at bounding box center [507, 319] width 220 height 27
type textarea "**********"
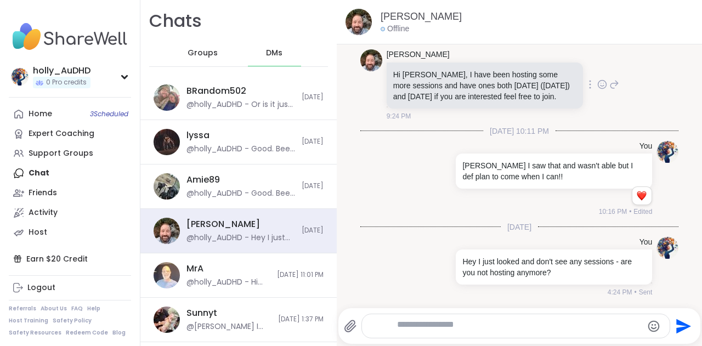
scroll to position [9204, 0]
click at [505, 325] on textarea "Type your message" at bounding box center [507, 326] width 220 height 14
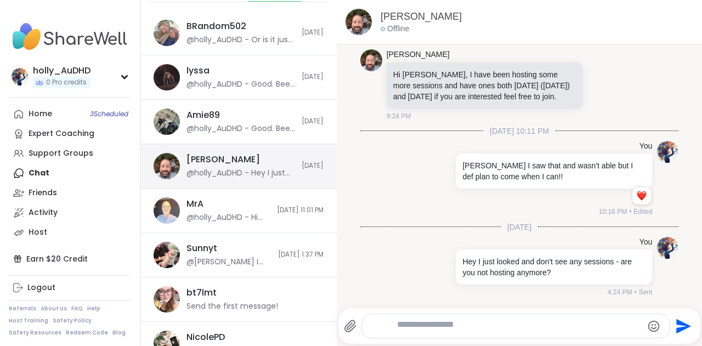
scroll to position [65, 0]
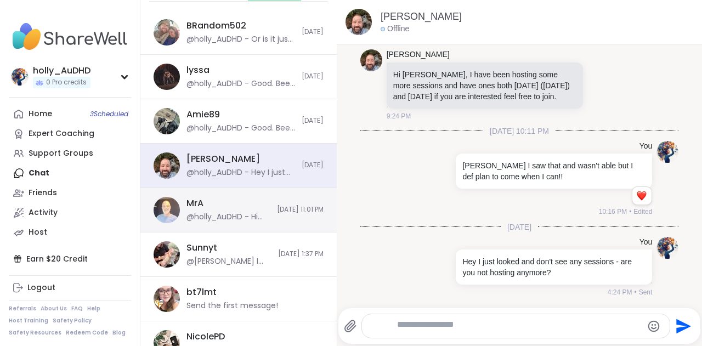
click at [283, 214] on span "[DATE] 11:01 PM" at bounding box center [300, 209] width 47 height 9
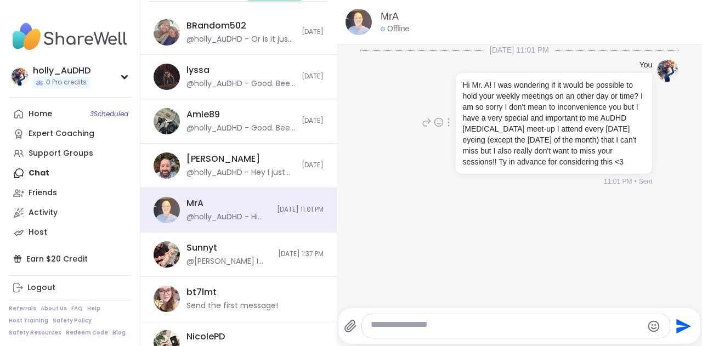
scroll to position [0, 0]
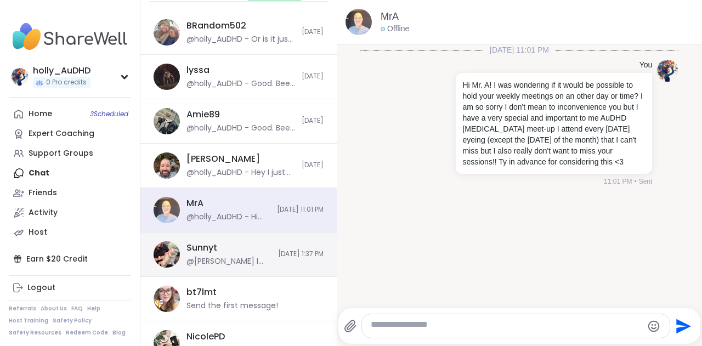
click at [271, 267] on div "@[PERSON_NAME] I tried but it was full..." at bounding box center [228, 261] width 85 height 11
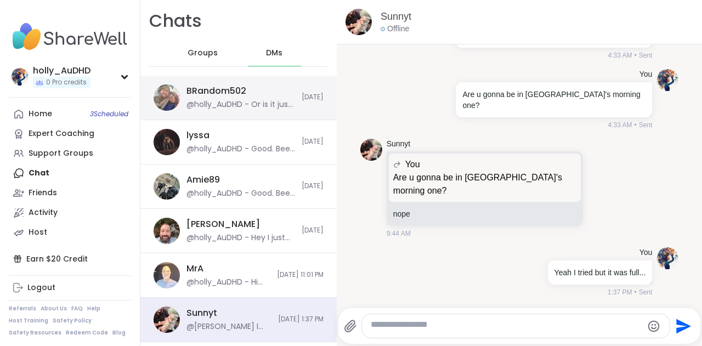
click at [254, 110] on div "@holly_AuDHD - Or is it just starting? Im all mixed up with times while Im here…" at bounding box center [240, 104] width 109 height 11
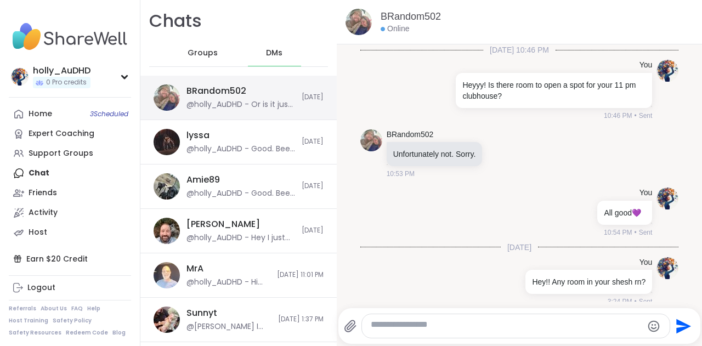
scroll to position [459, 0]
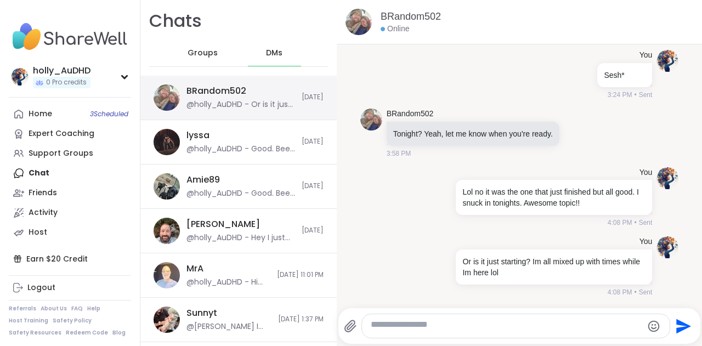
click at [254, 110] on div "@holly_AuDHD - Or is it just starting? Im all mixed up with times while Im here…" at bounding box center [240, 104] width 109 height 11
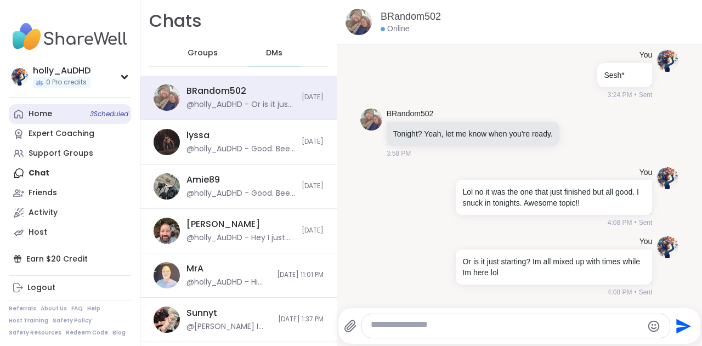
click at [65, 124] on link "Home 3 Scheduled" at bounding box center [70, 114] width 122 height 20
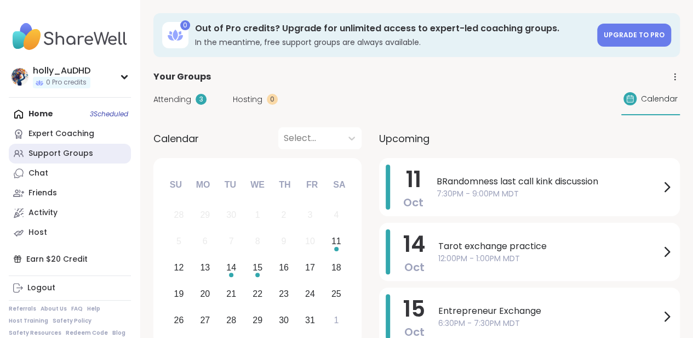
click at [68, 159] on div "Support Groups" at bounding box center [61, 153] width 65 height 11
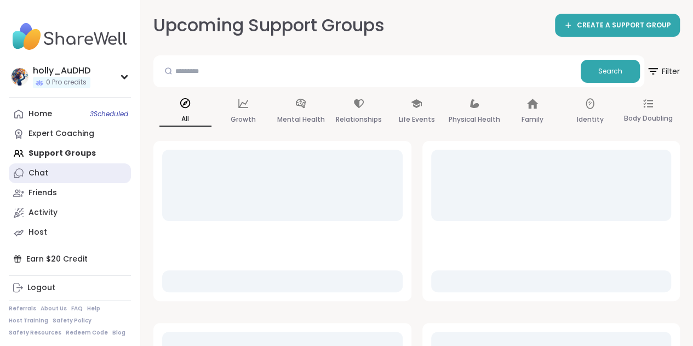
click at [56, 183] on link "Chat" at bounding box center [70, 173] width 122 height 20
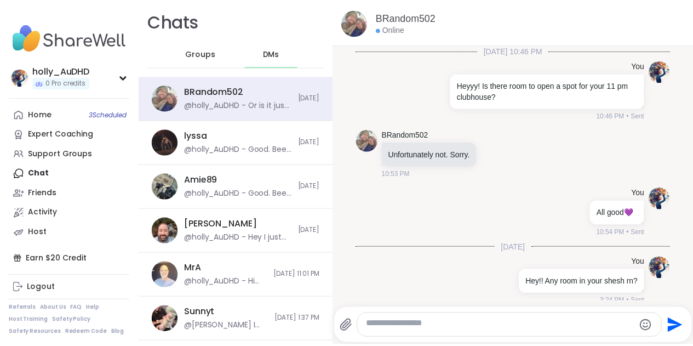
scroll to position [459, 0]
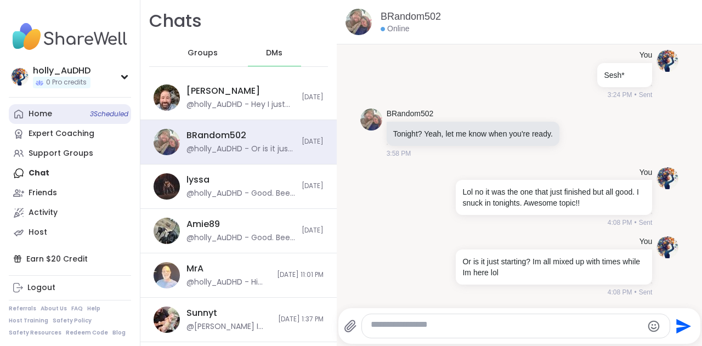
click at [52, 119] on div "Home 3 Scheduled" at bounding box center [41, 114] width 24 height 11
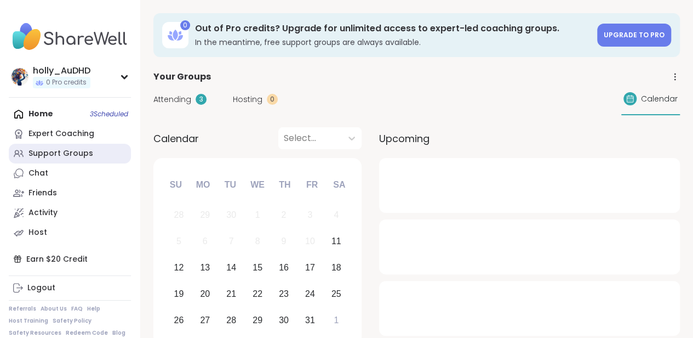
click at [62, 159] on div "Support Groups" at bounding box center [61, 153] width 65 height 11
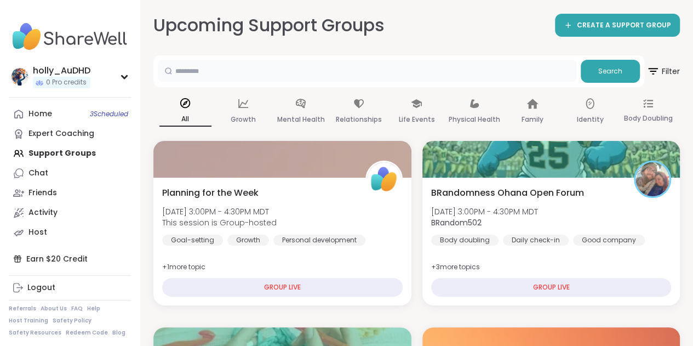
click at [301, 82] on input "text" at bounding box center [367, 71] width 419 height 22
type input "*****"
click at [581, 67] on button "Search" at bounding box center [610, 71] width 59 height 23
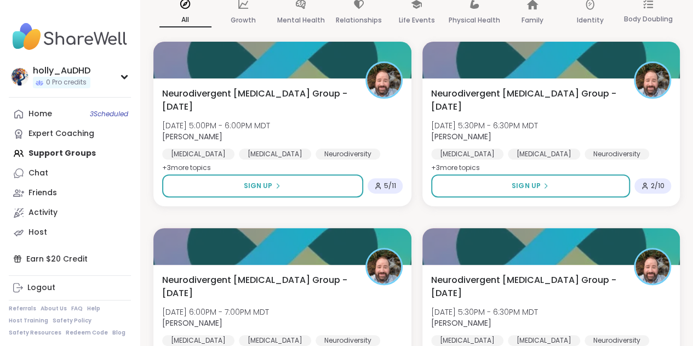
scroll to position [100, 0]
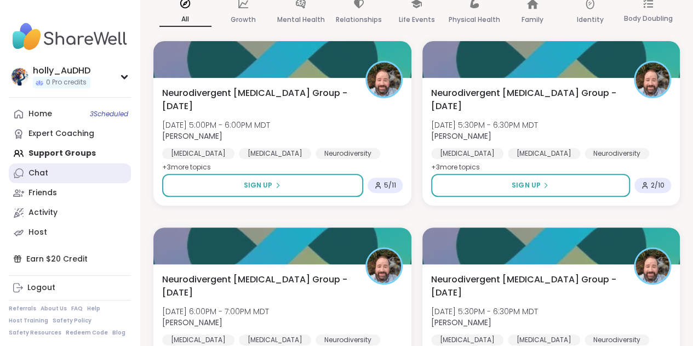
click at [48, 179] on div "Chat" at bounding box center [39, 173] width 20 height 11
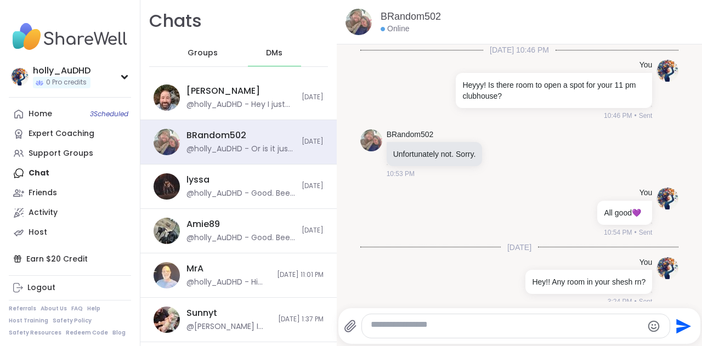
scroll to position [459, 0]
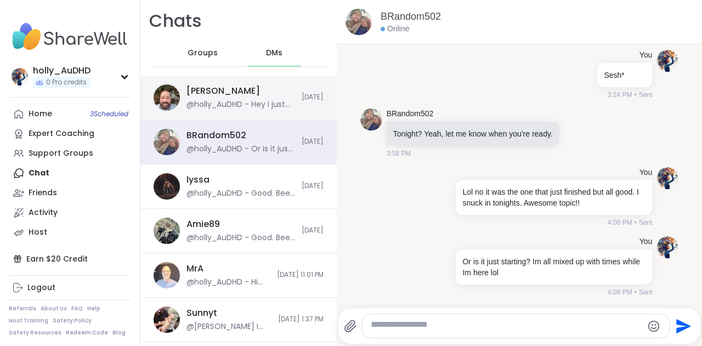
click at [285, 110] on div "[PERSON_NAME] @holly_AuDHD - Hey I just looked and don't see any sessions - are…" at bounding box center [240, 97] width 109 height 25
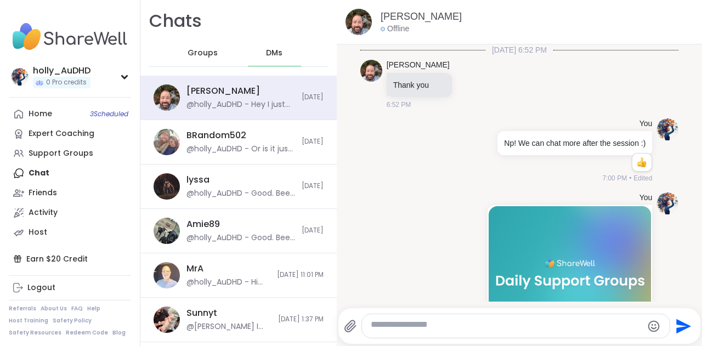
scroll to position [9204, 0]
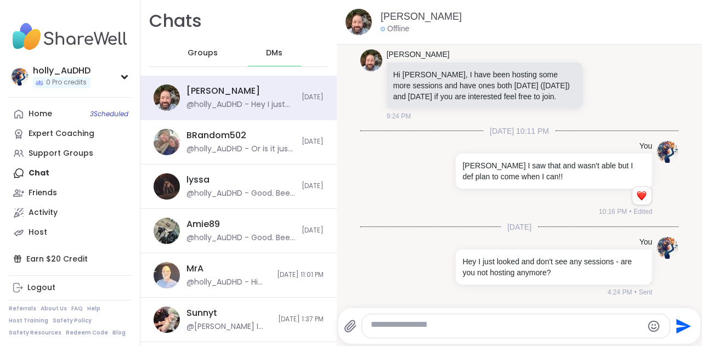
click at [480, 319] on textarea "Type your message" at bounding box center [506, 326] width 271 height 14
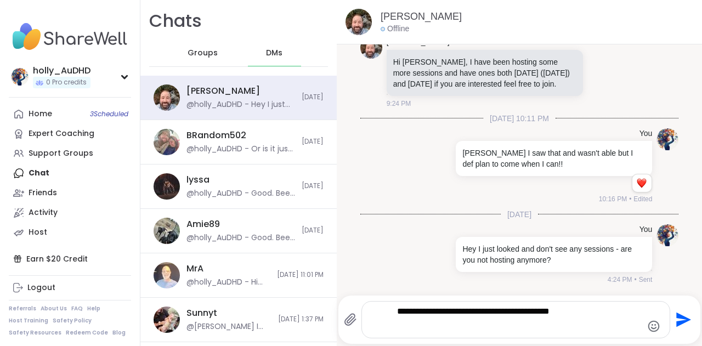
scroll to position [0, 0]
type textarea "**********"
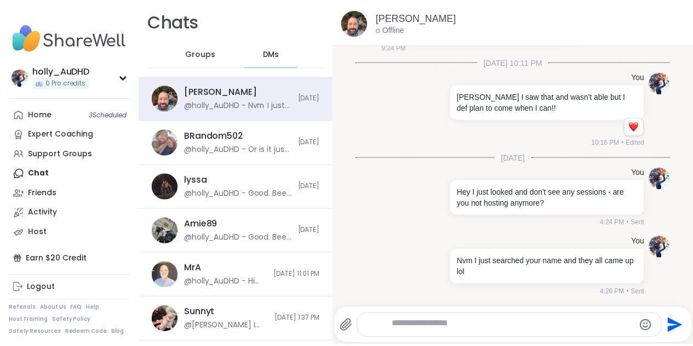
scroll to position [9290, 0]
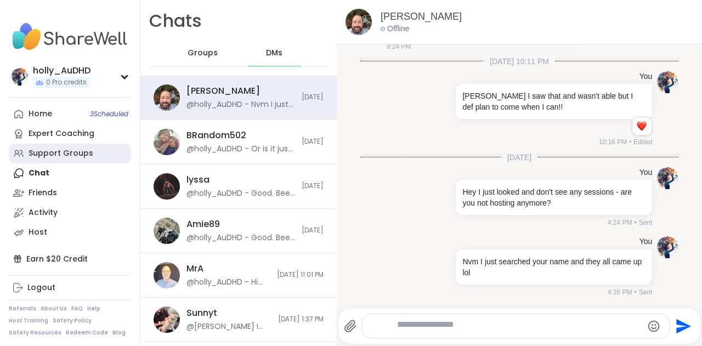
click at [55, 159] on div "Support Groups" at bounding box center [61, 153] width 65 height 11
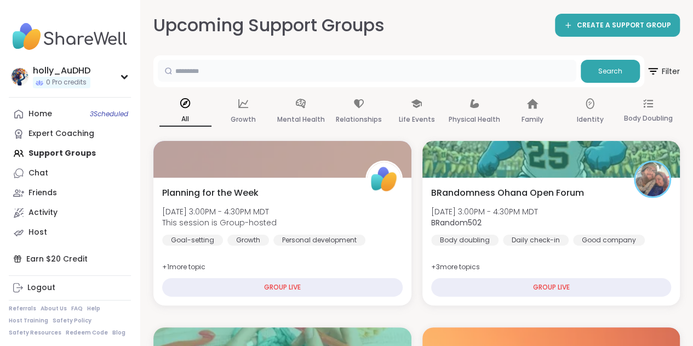
click at [265, 78] on input "text" at bounding box center [367, 71] width 419 height 22
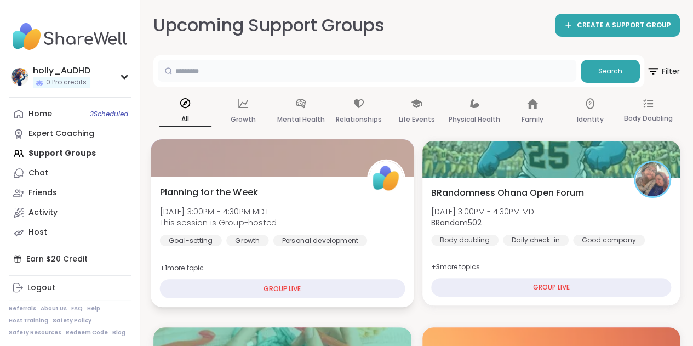
type input "*****"
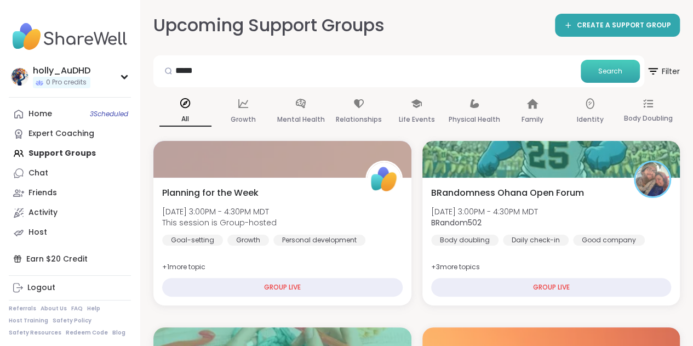
click at [594, 83] on button "Search" at bounding box center [610, 71] width 59 height 23
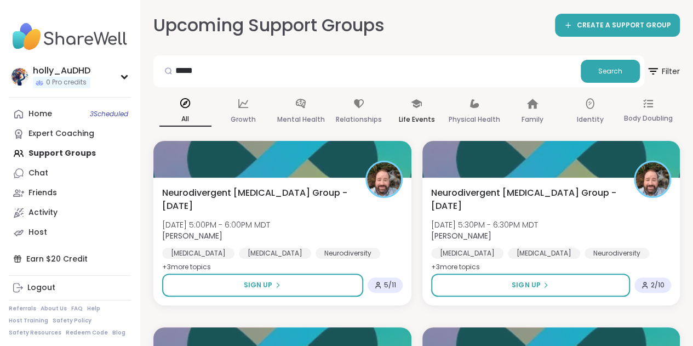
drag, startPoint x: 594, startPoint y: 86, endPoint x: 435, endPoint y: 106, distance: 160.7
click at [469, 22] on div "Upcoming Support Groups CREATE A SUPPORT GROUP" at bounding box center [416, 25] width 527 height 25
